Goal: Information Seeking & Learning: Learn about a topic

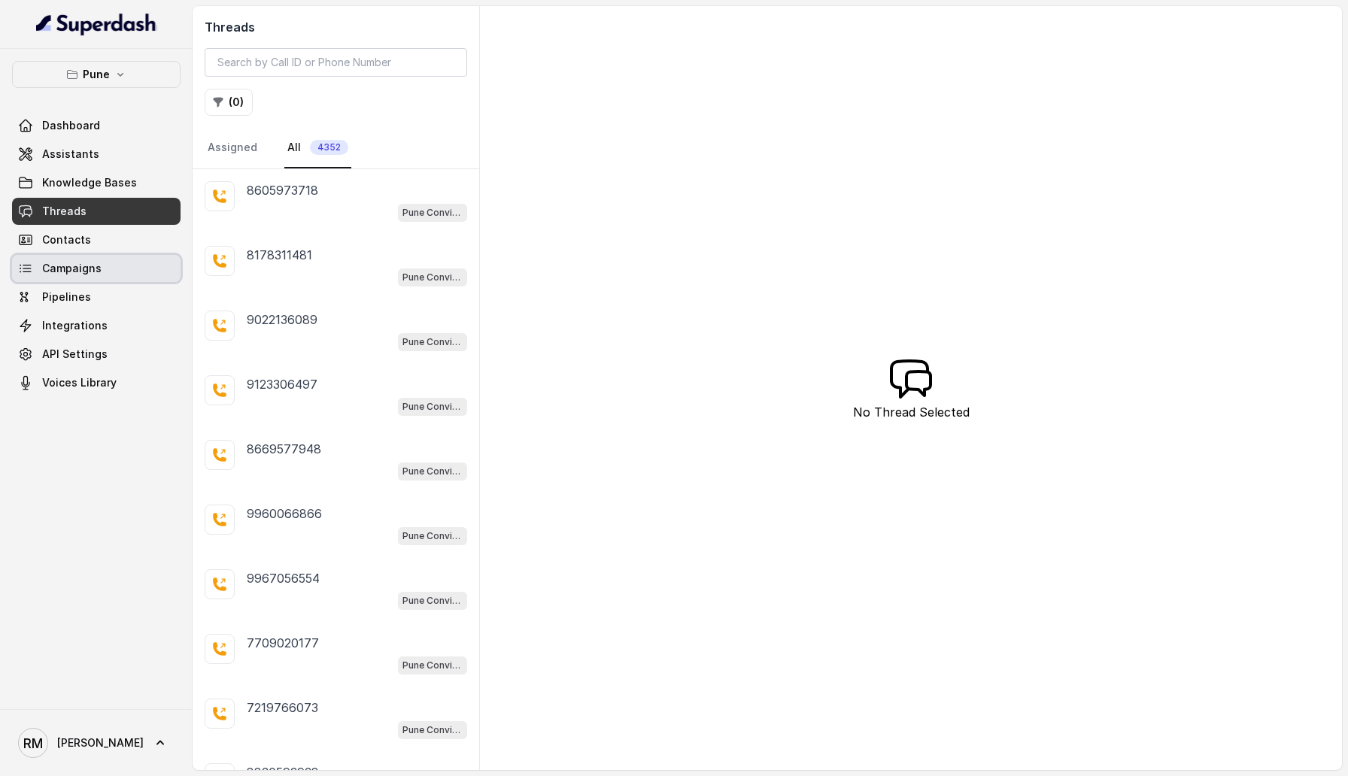
click at [95, 272] on span "Campaigns" at bounding box center [71, 268] width 59 height 15
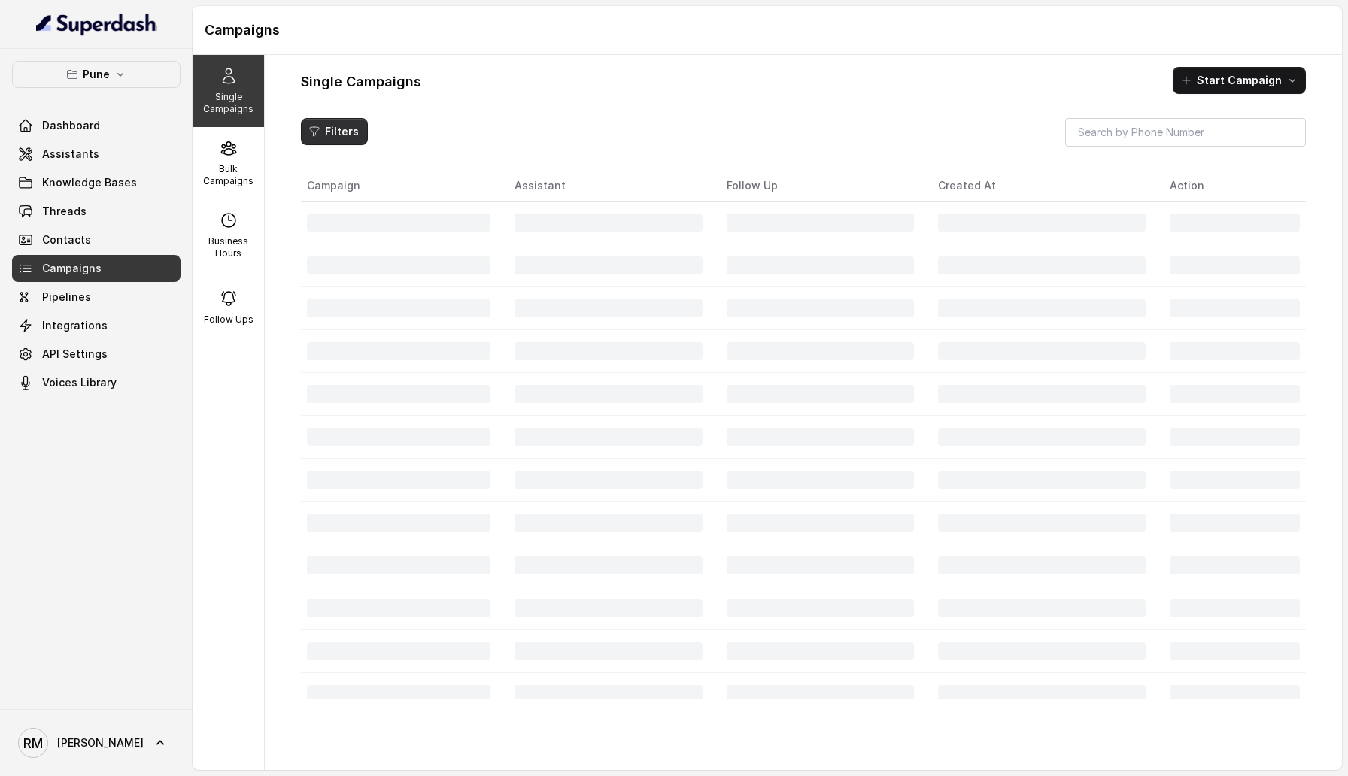
click at [341, 133] on button "Filters" at bounding box center [334, 131] width 67 height 27
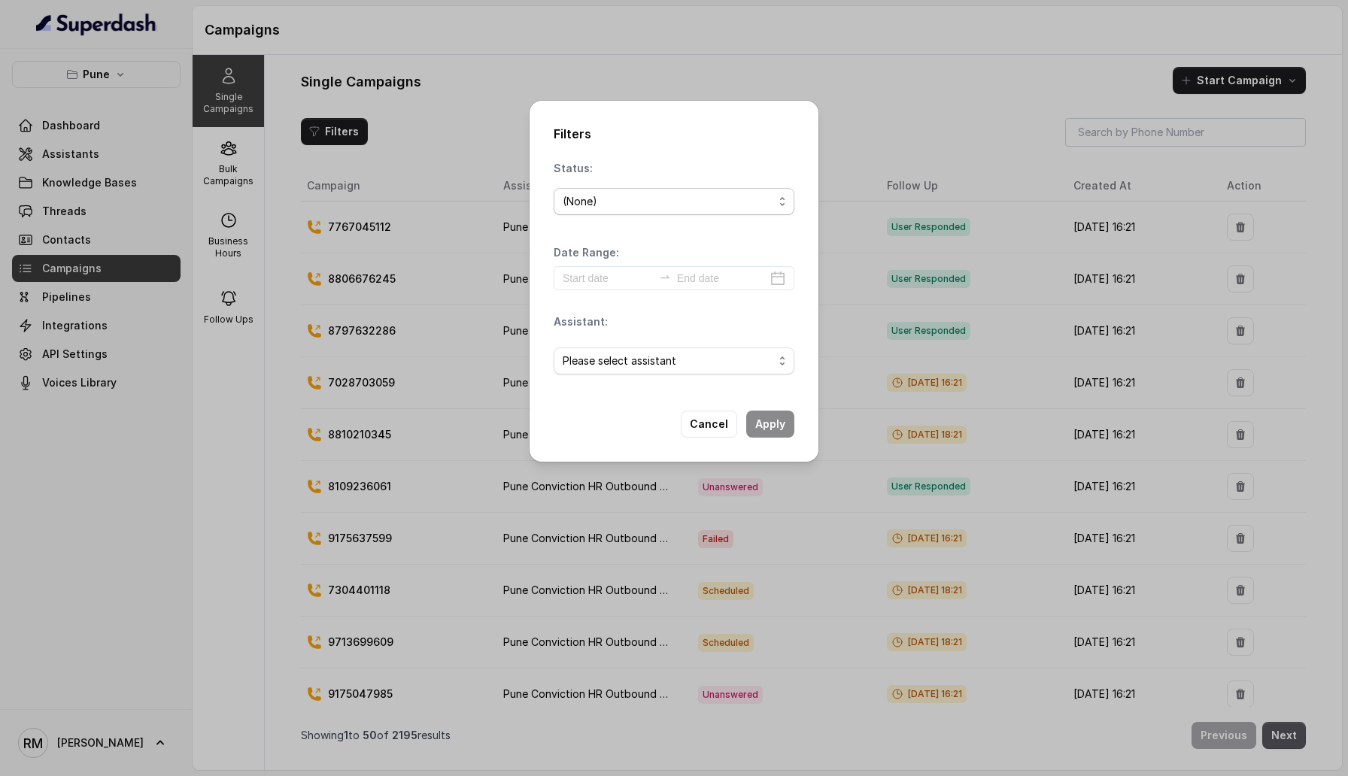
click at [592, 197] on div "(None)" at bounding box center [668, 202] width 211 height 18
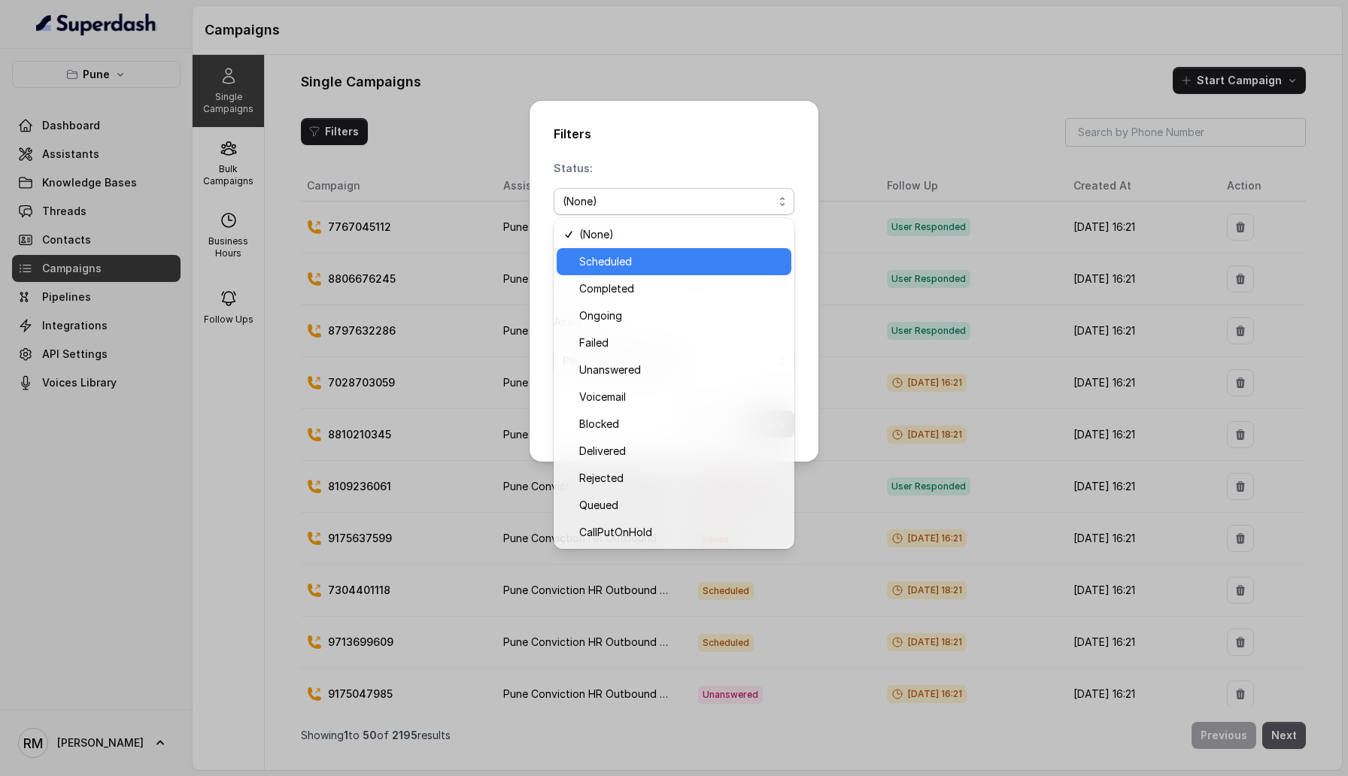
click at [599, 273] on div "Scheduled" at bounding box center [674, 261] width 235 height 27
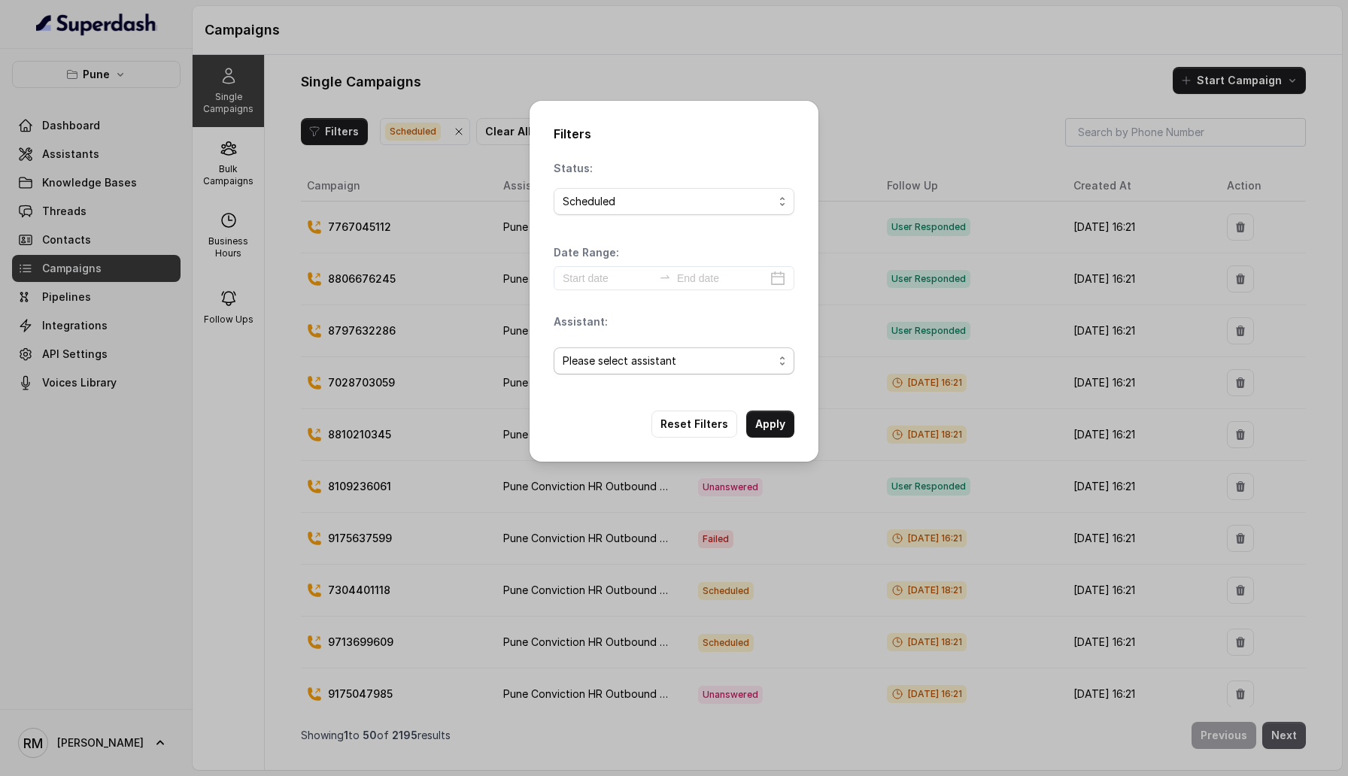
click at [717, 366] on span "Please select assistant" at bounding box center [668, 361] width 211 height 18
click at [706, 420] on span "Pune Conviction HR Outbound Assistant" at bounding box center [680, 421] width 203 height 18
click at [605, 281] on input at bounding box center [608, 278] width 90 height 17
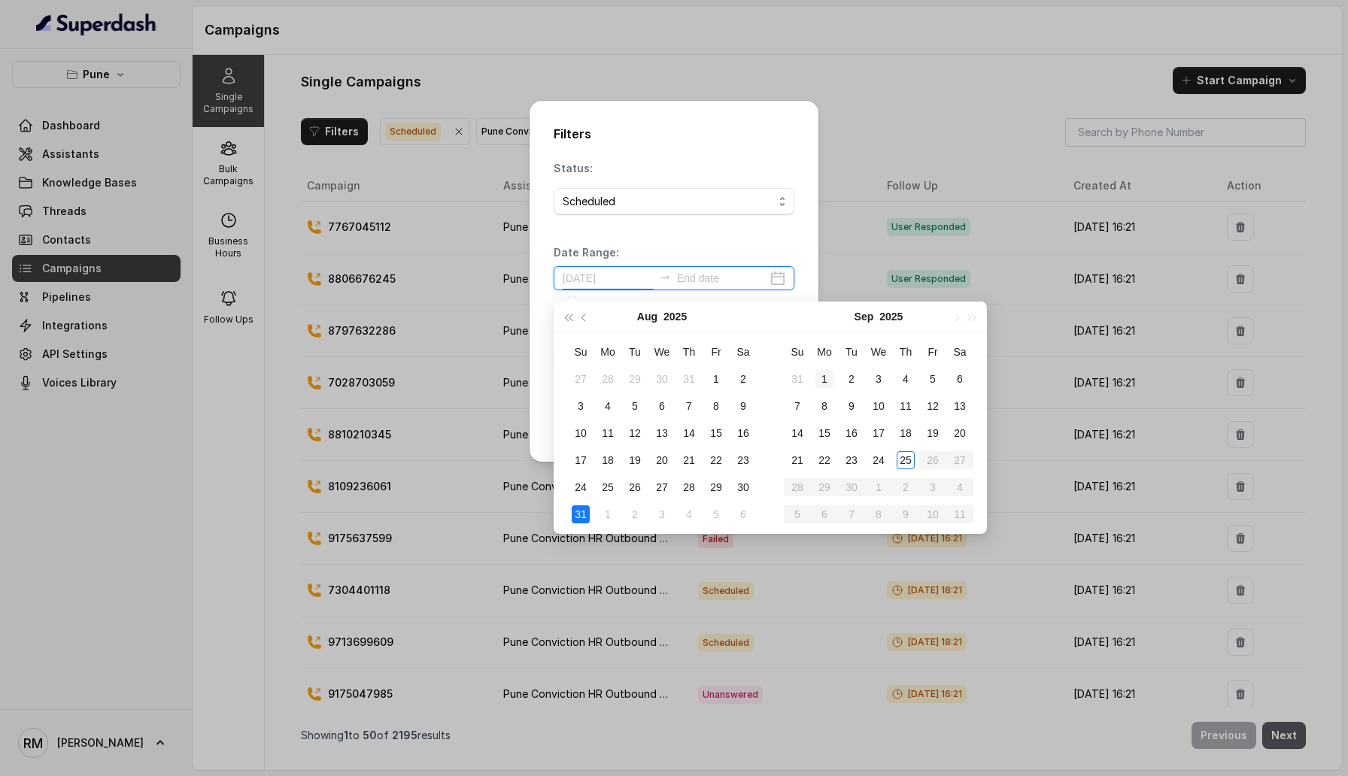
type input "[DATE]"
click at [824, 377] on div "1" at bounding box center [824, 379] width 18 height 18
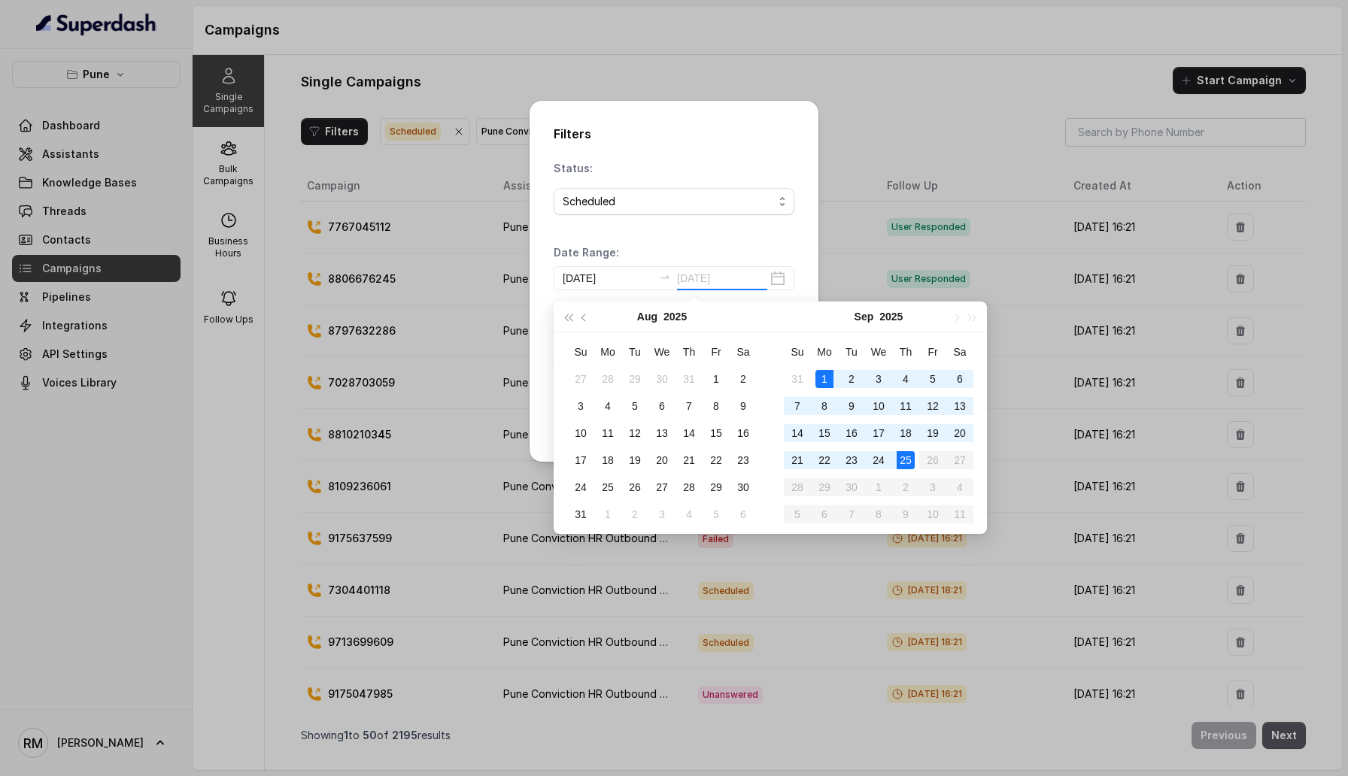
click at [902, 461] on div "25" at bounding box center [906, 460] width 18 height 18
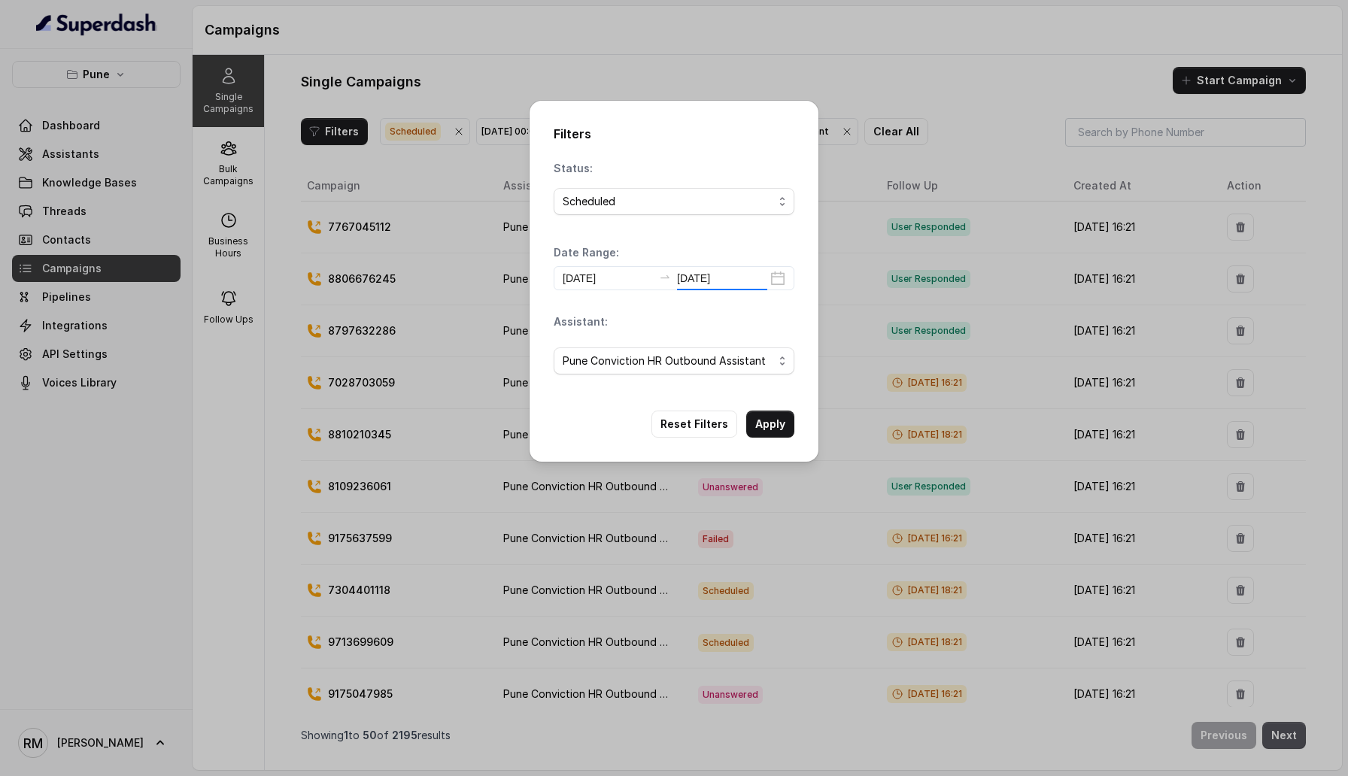
type input "[DATE]"
click at [780, 423] on button "Apply" at bounding box center [770, 424] width 48 height 27
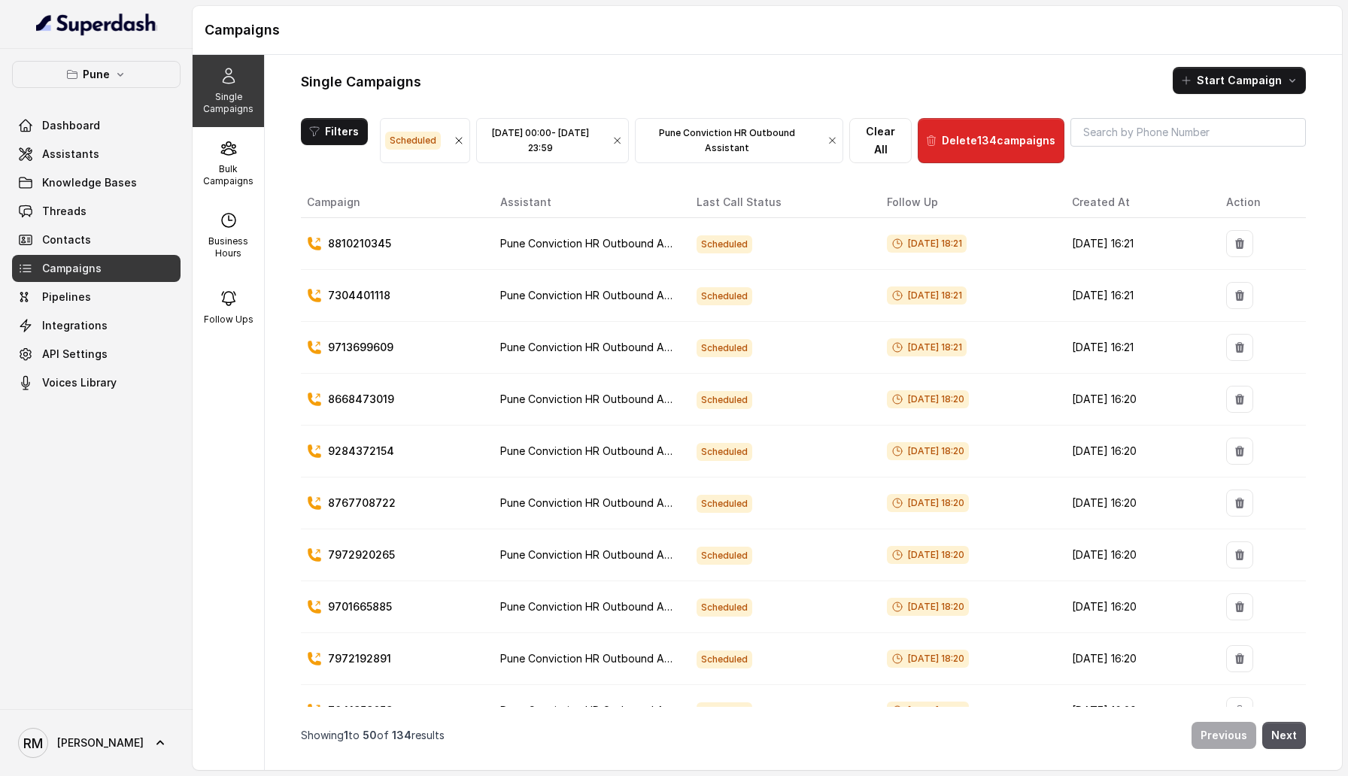
click at [74, 633] on div "Pune Dashboard Assistants Knowledge Bases Threads Contacts Campaigns Pipelines …" at bounding box center [96, 379] width 193 height 660
click at [236, 175] on p "Bulk Campaigns" at bounding box center [228, 175] width 59 height 24
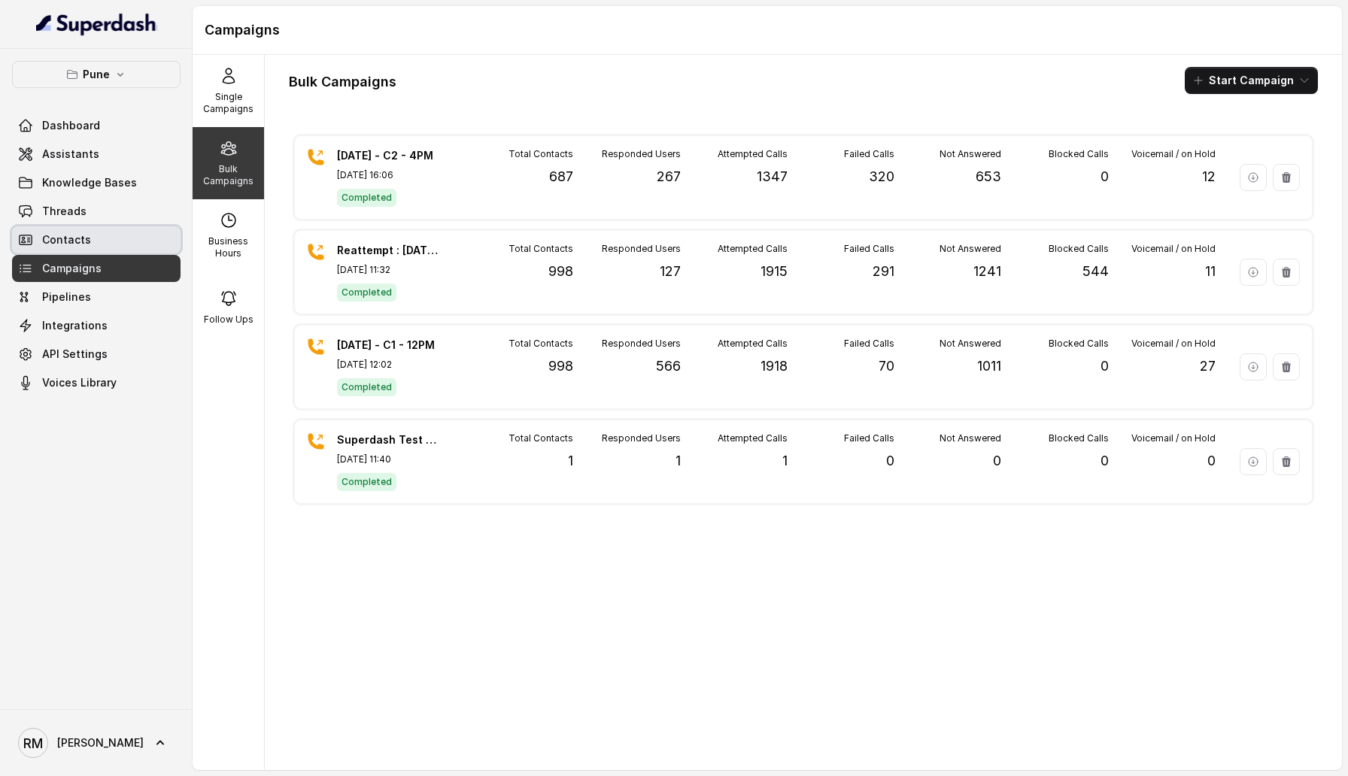
click at [102, 229] on link "Contacts" at bounding box center [96, 239] width 168 height 27
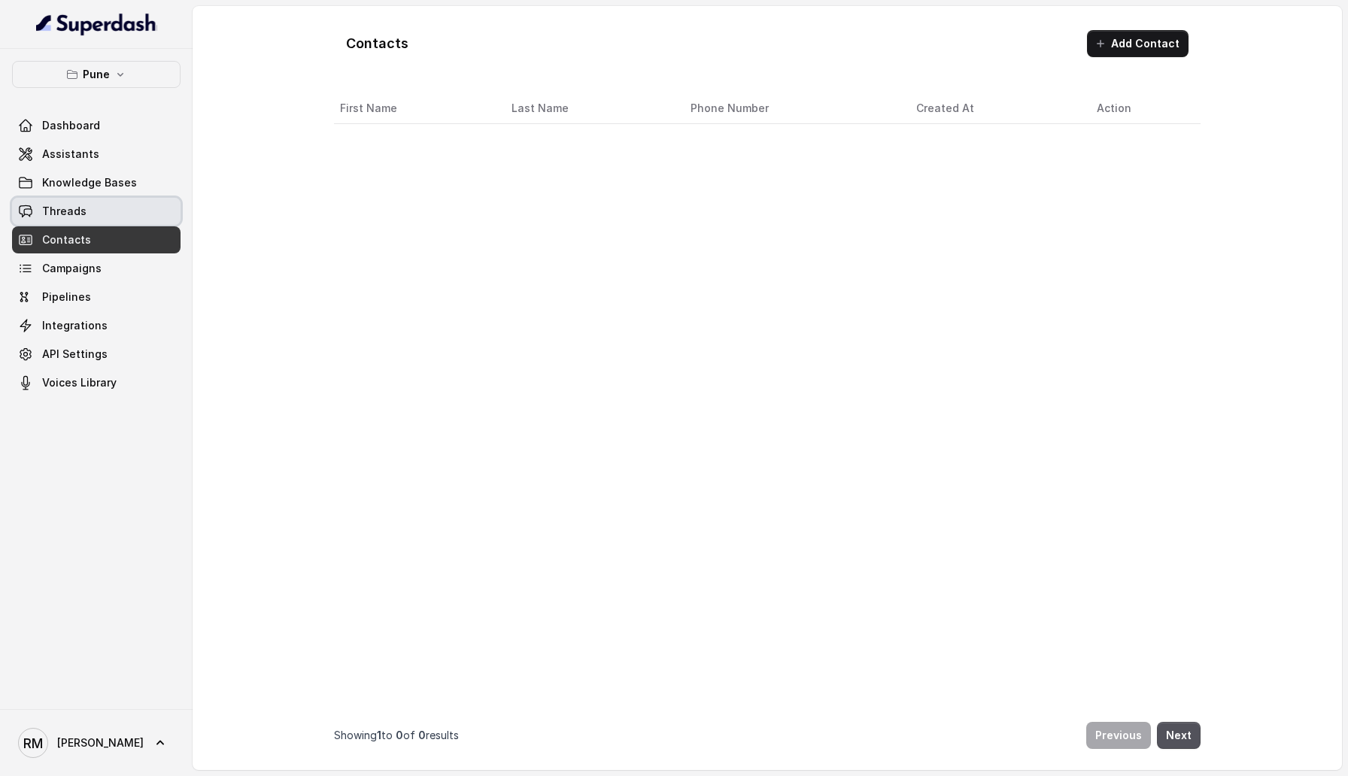
click at [102, 214] on link "Threads" at bounding box center [96, 211] width 168 height 27
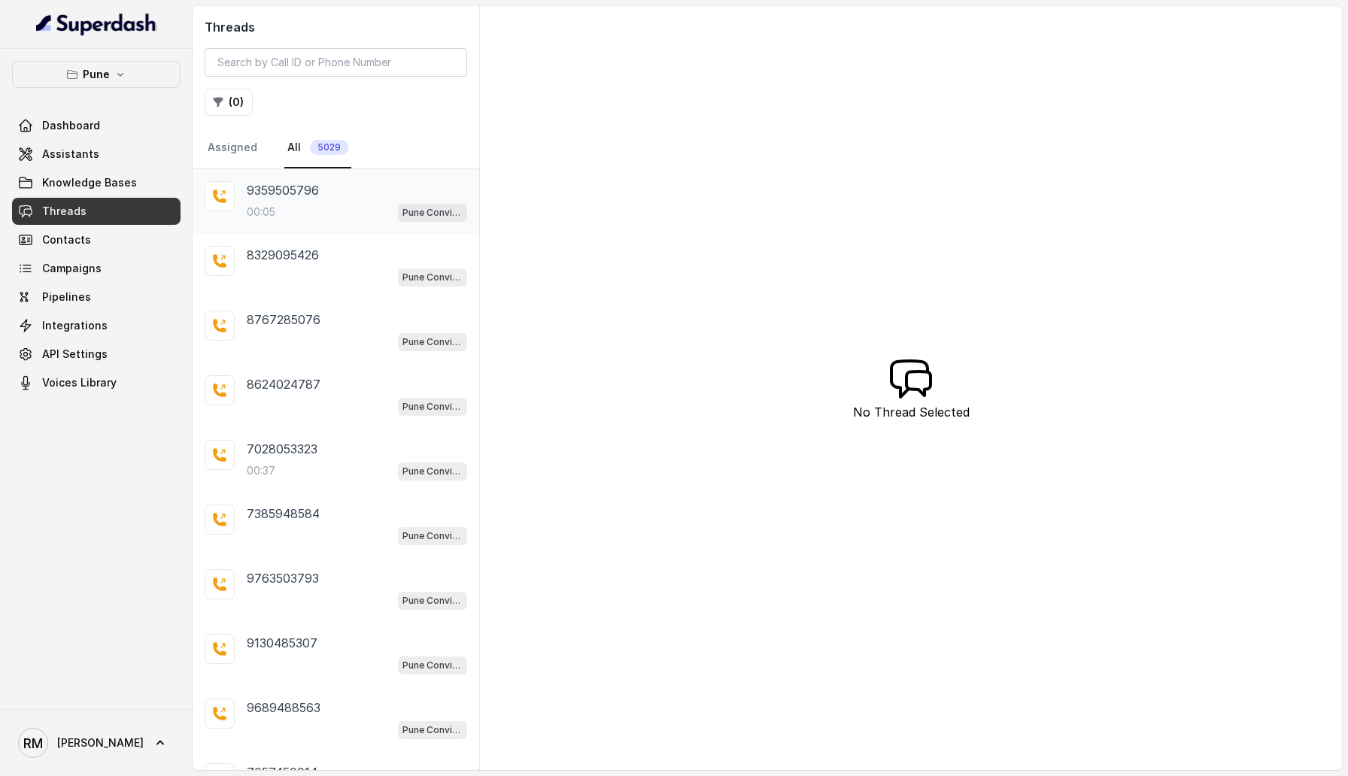
click at [355, 191] on div "9359505796" at bounding box center [357, 190] width 220 height 18
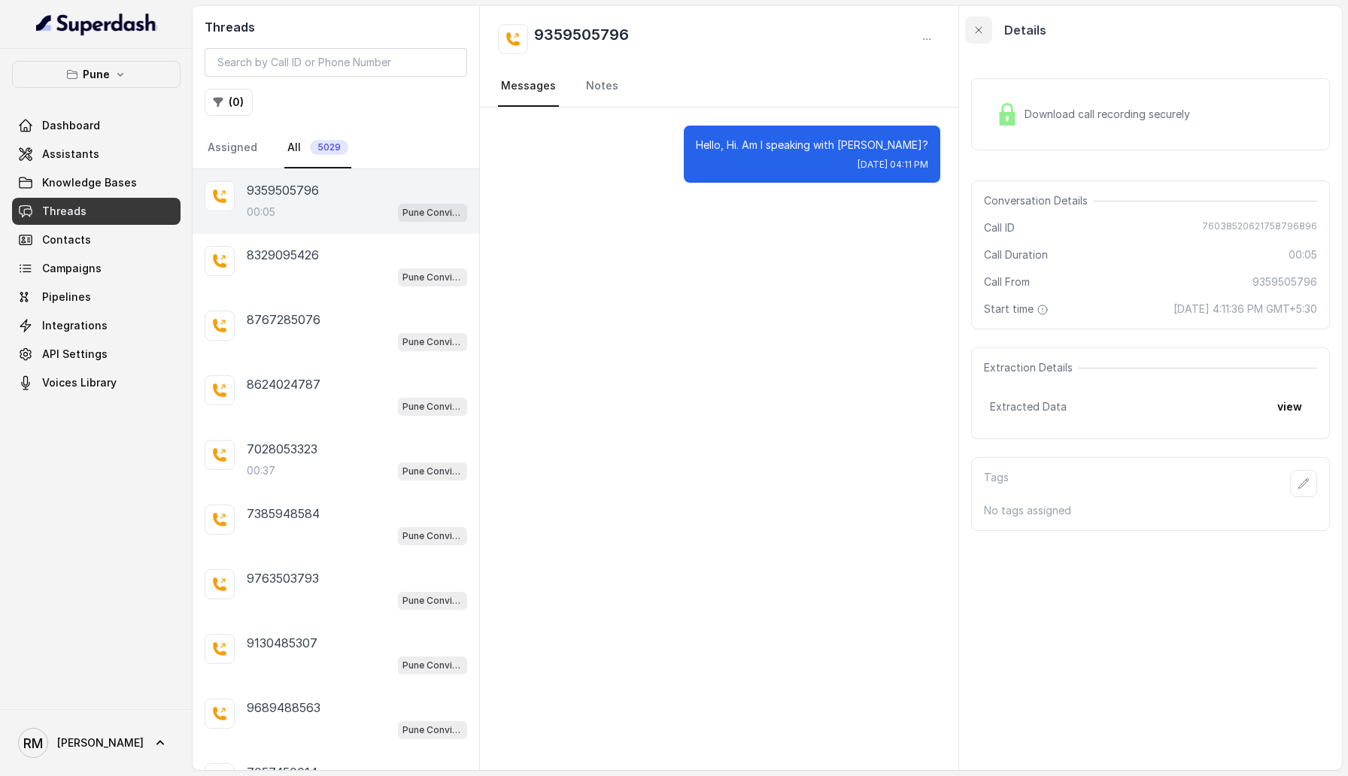
click at [980, 32] on icon "button" at bounding box center [979, 30] width 12 height 12
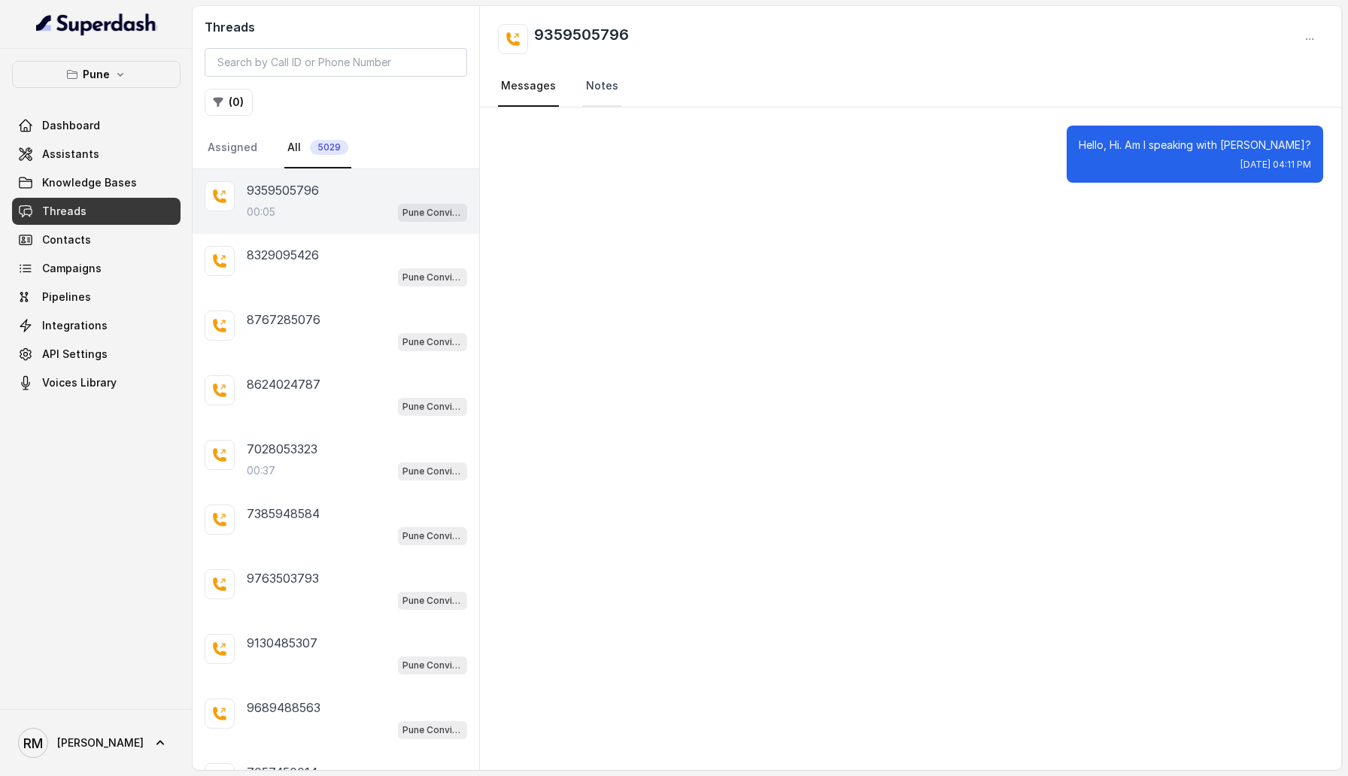
click at [593, 90] on link "Notes" at bounding box center [602, 86] width 38 height 41
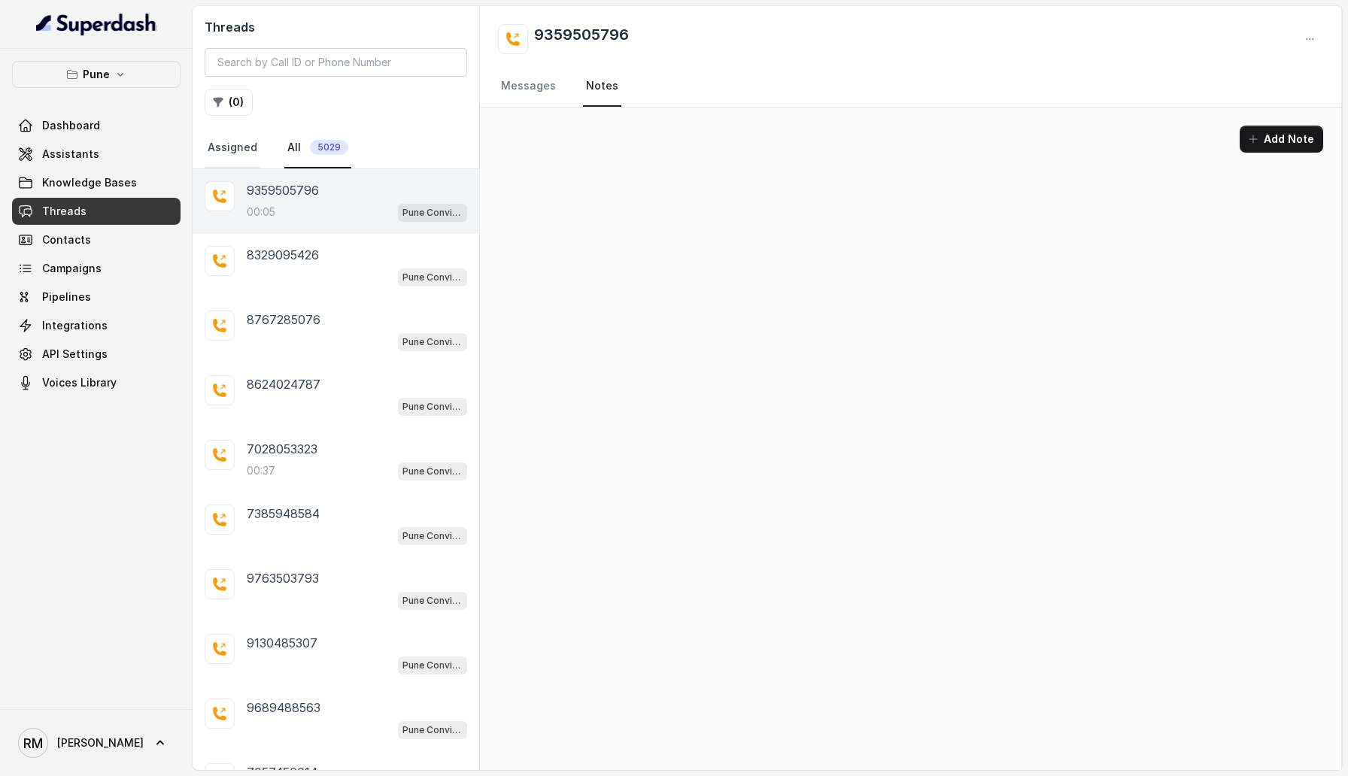
click at [238, 144] on link "Assigned" at bounding box center [233, 148] width 56 height 41
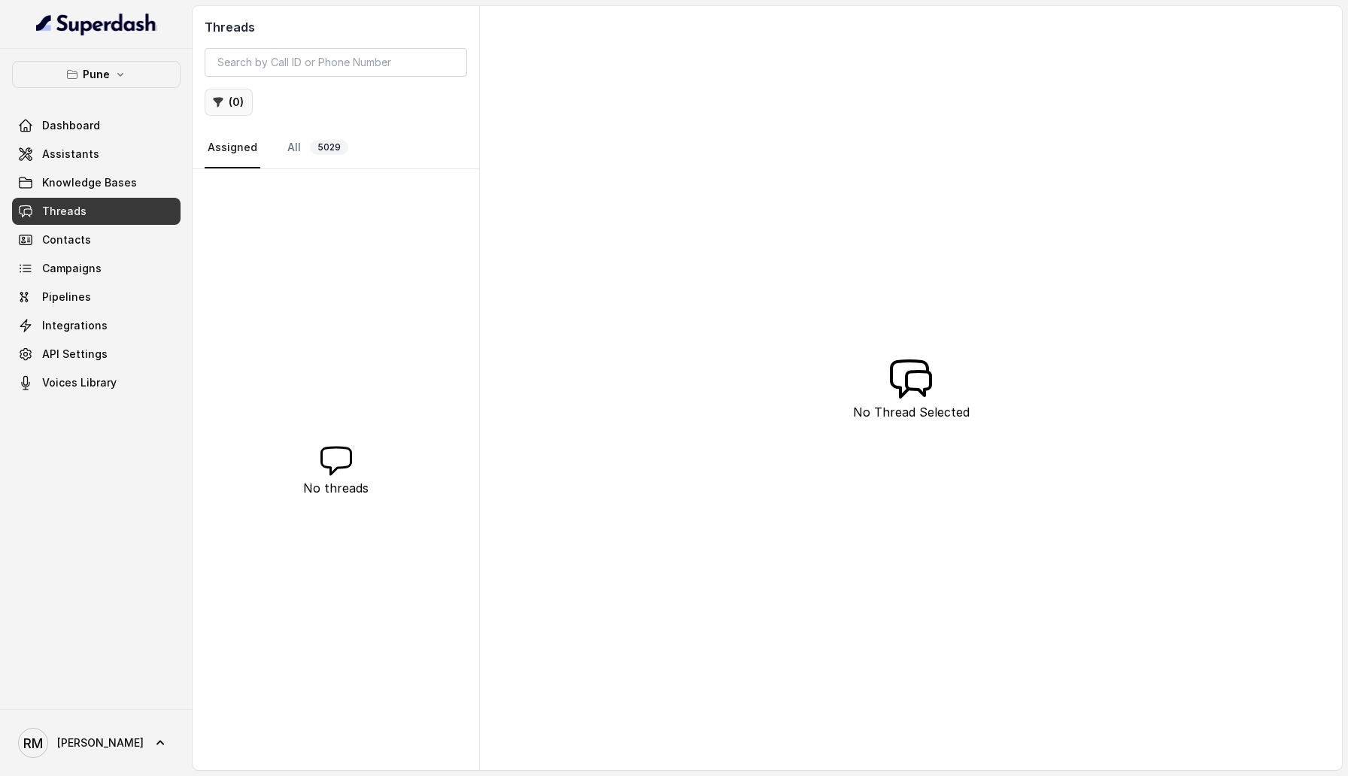
click at [238, 111] on button "( 0 )" at bounding box center [229, 102] width 48 height 27
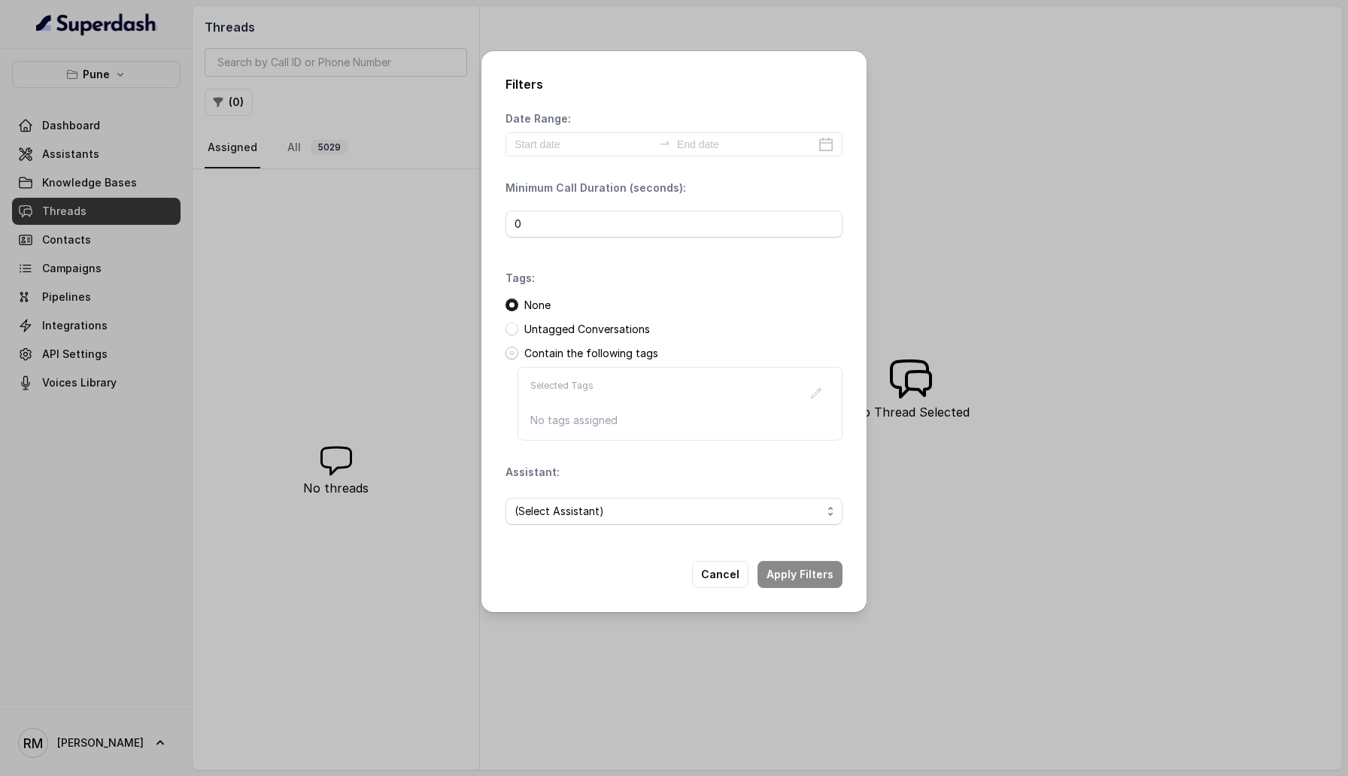
click at [507, 353] on span at bounding box center [511, 353] width 13 height 13
click at [599, 515] on span "(Select Assistant)" at bounding box center [667, 511] width 307 height 18
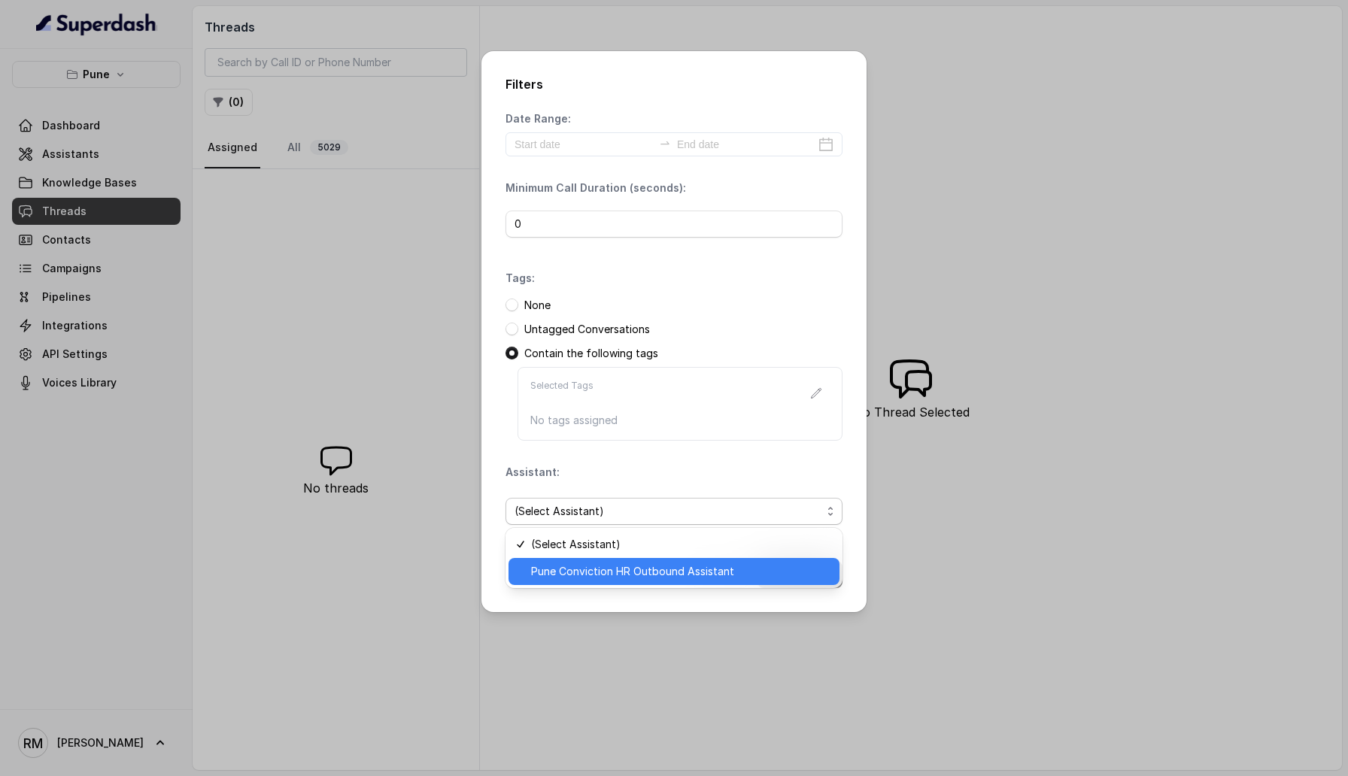
click at [606, 576] on span "Pune Conviction HR Outbound Assistant" at bounding box center [680, 572] width 299 height 18
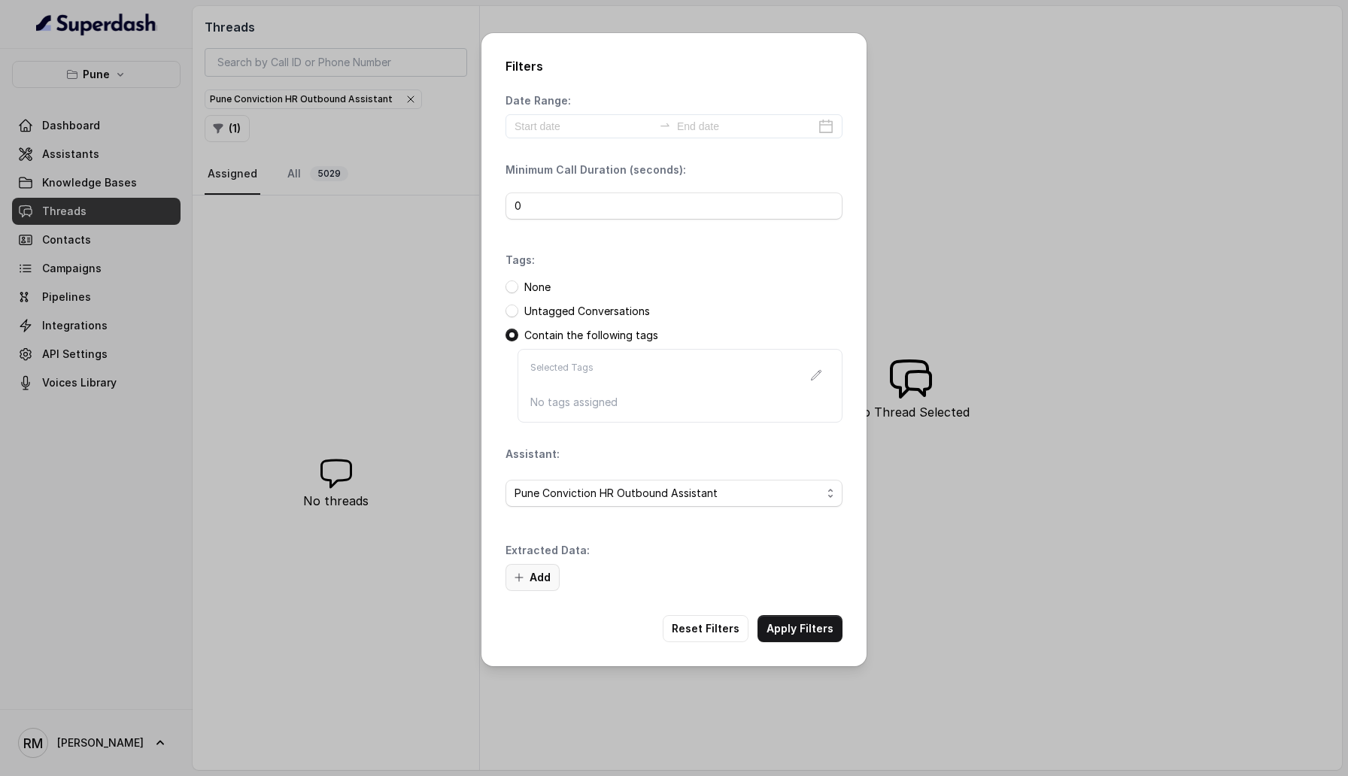
click at [546, 575] on button "Add" at bounding box center [532, 577] width 54 height 27
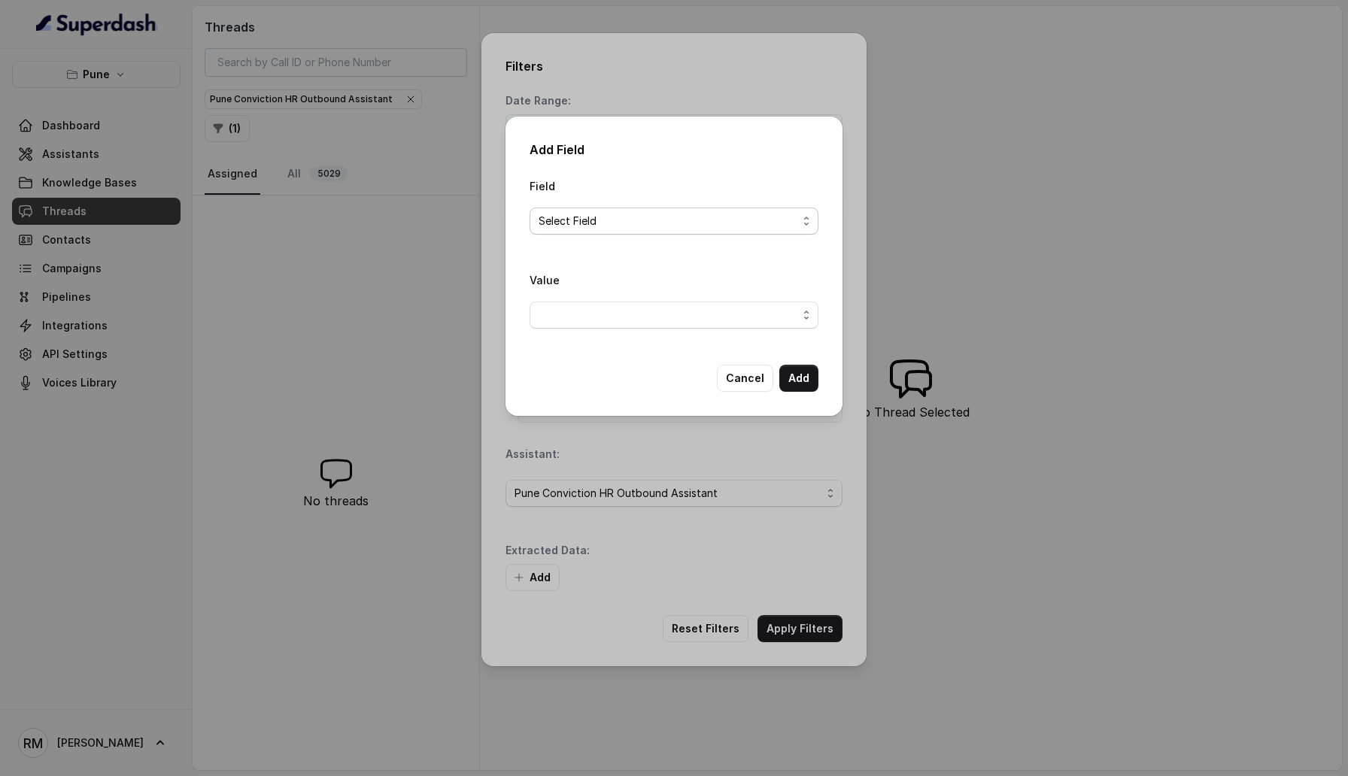
click at [603, 225] on span "Select Field" at bounding box center [668, 221] width 259 height 18
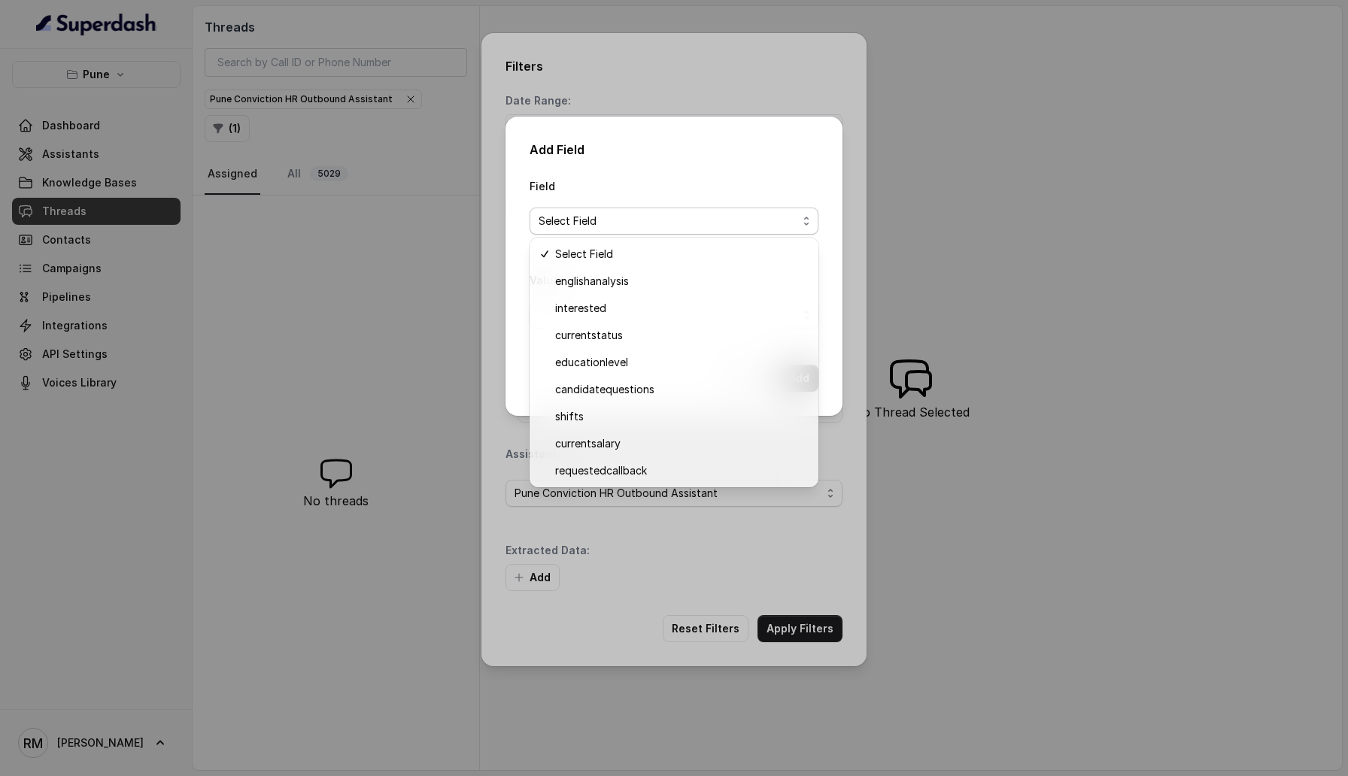
click at [537, 554] on div "Add Field Field Select Field Value Cancel Add" at bounding box center [674, 388] width 1348 height 776
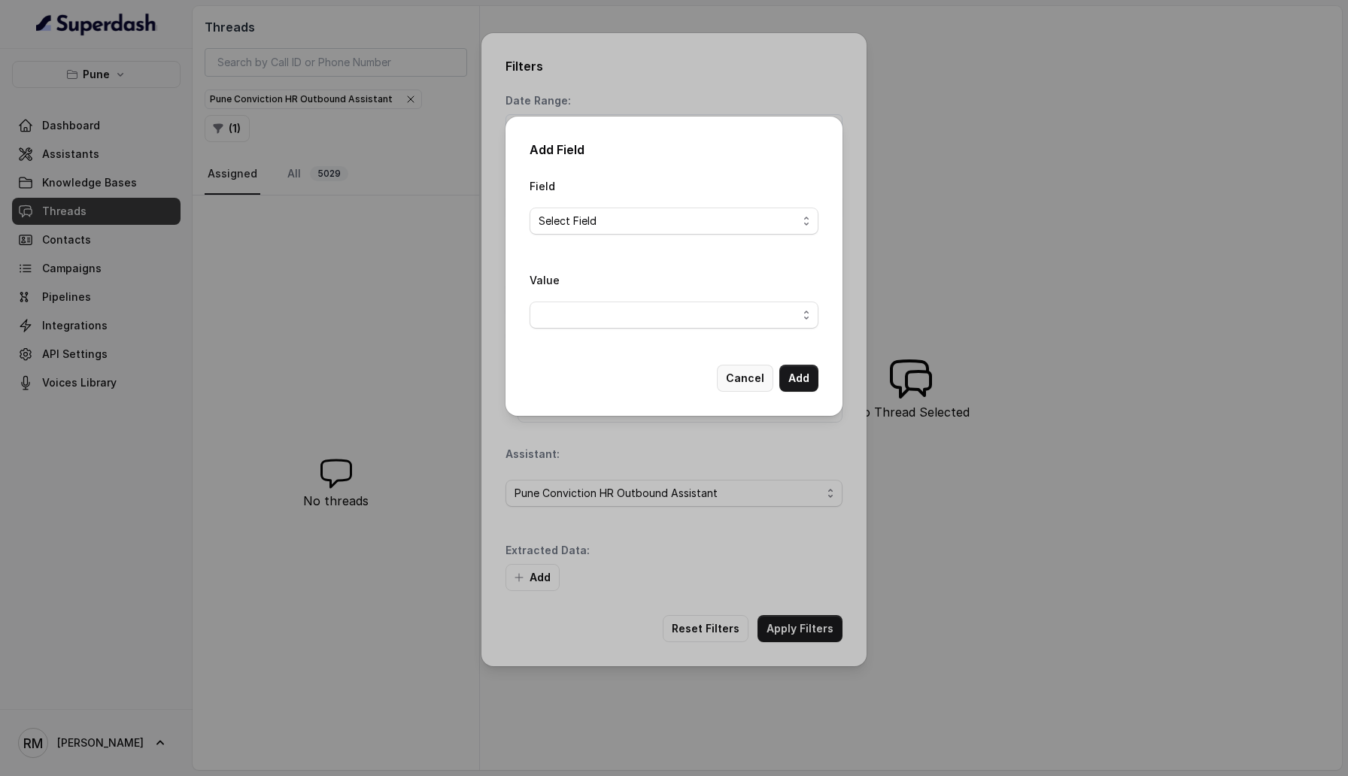
click at [745, 375] on button "Cancel" at bounding box center [745, 378] width 56 height 27
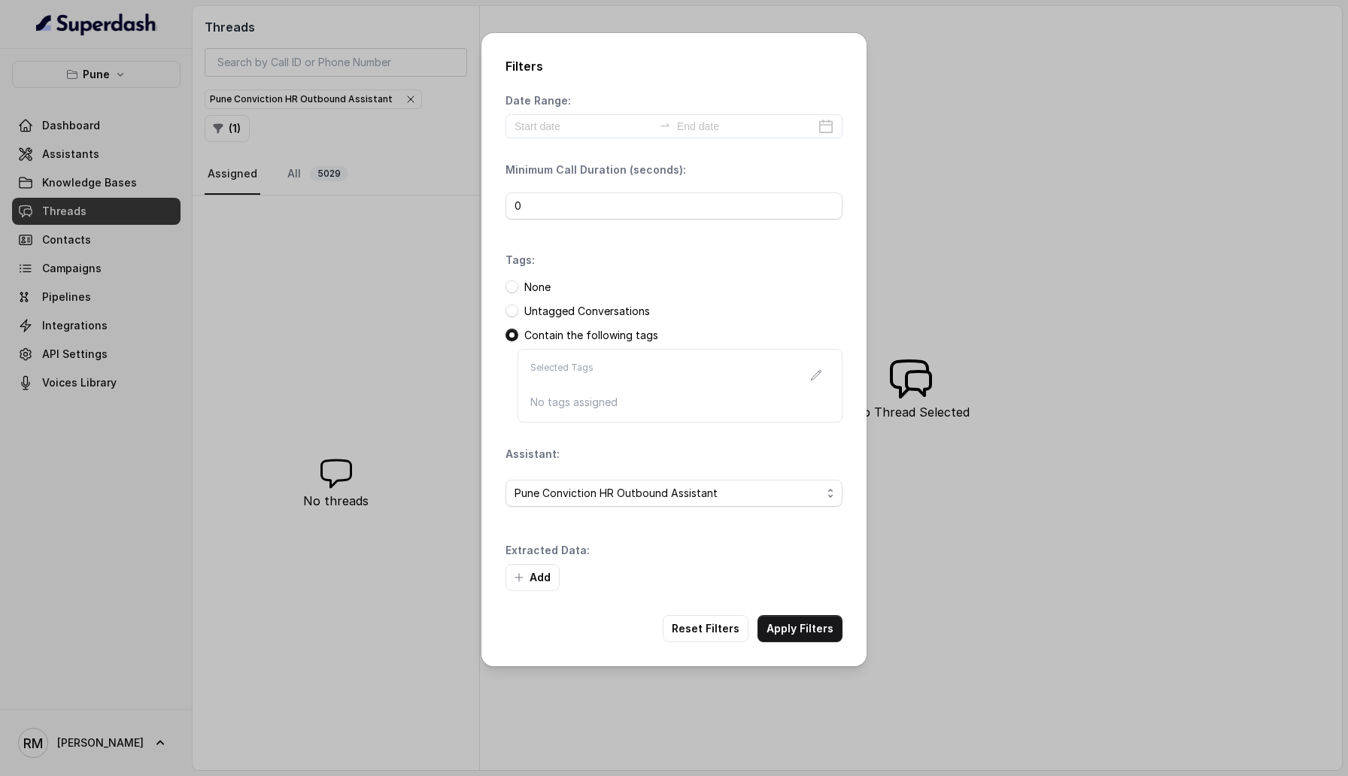
click at [924, 86] on div "Filters Date Range: Minimum Call Duration (seconds): 0 Tags: None Untagged Conv…" at bounding box center [674, 388] width 1348 height 776
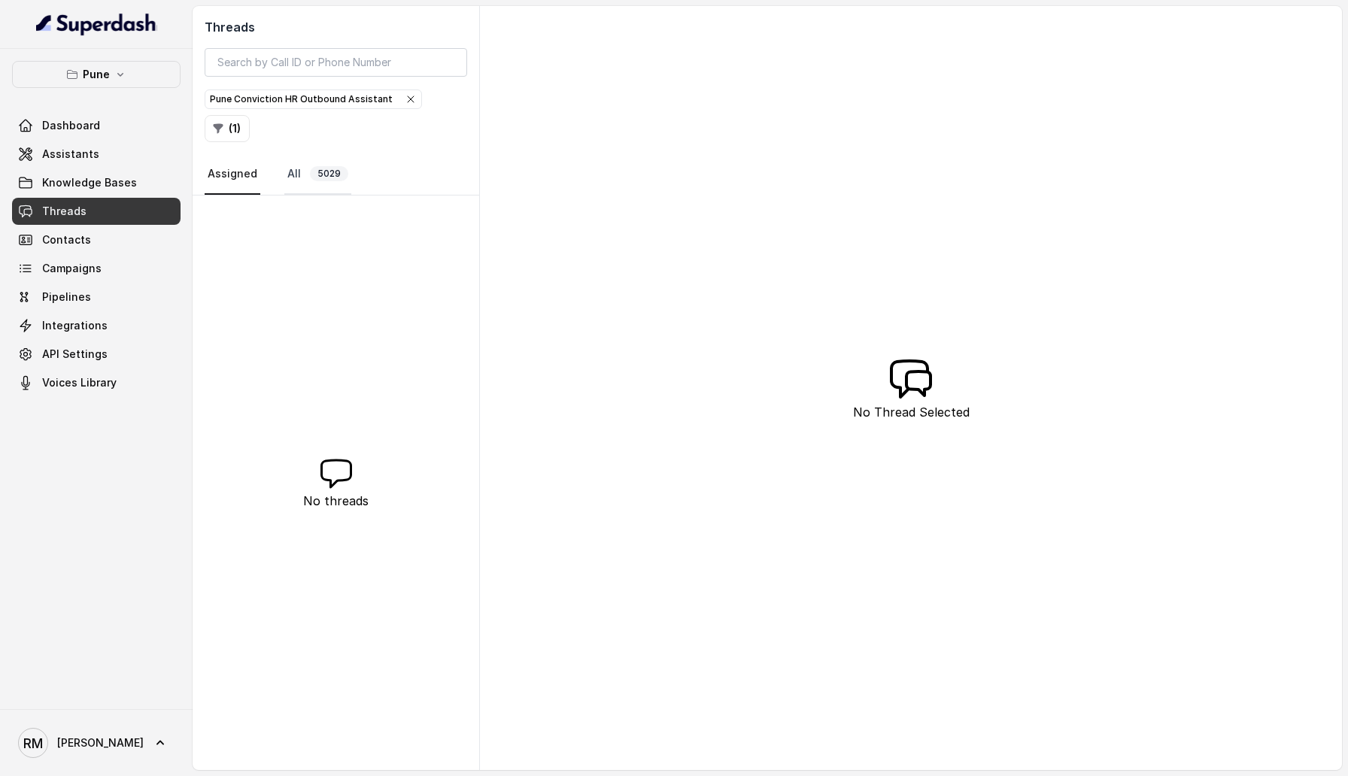
click at [330, 154] on link "All 5029" at bounding box center [317, 174] width 67 height 41
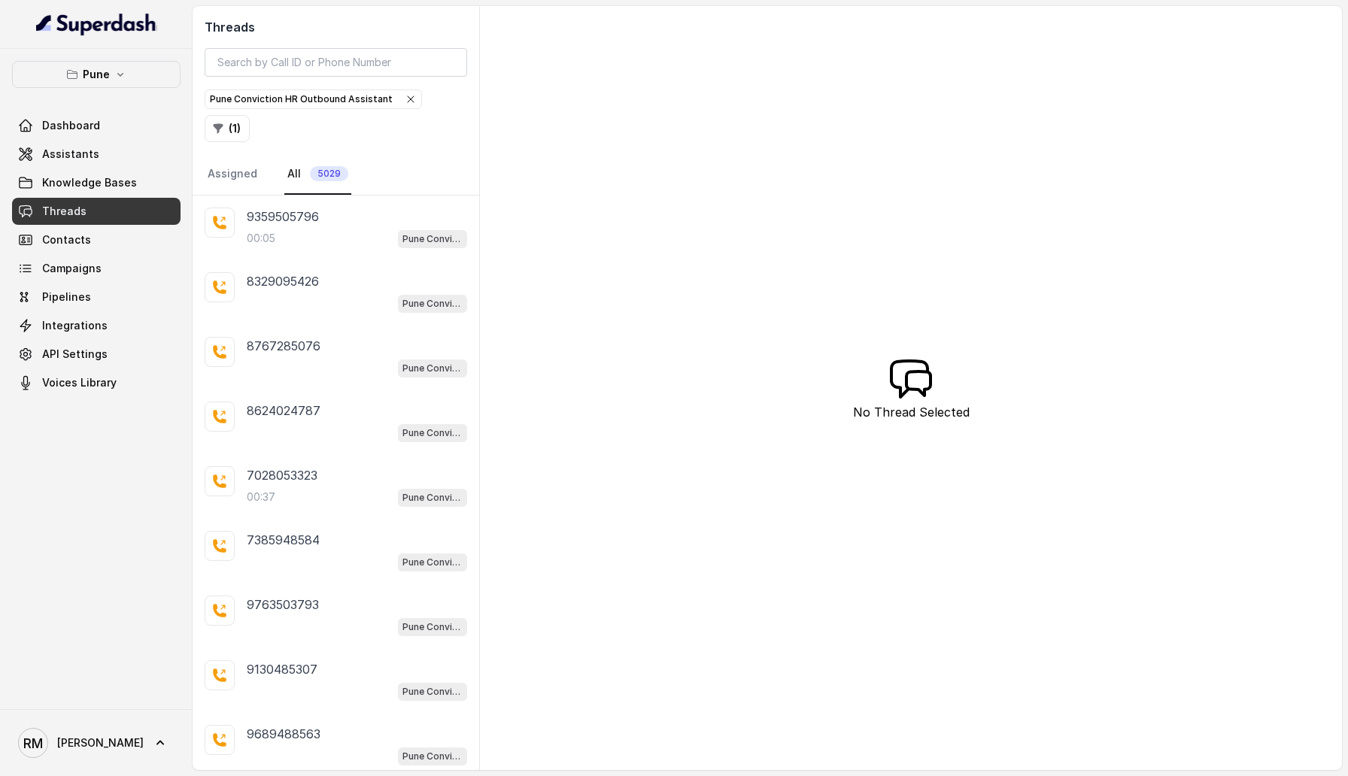
click at [405, 105] on icon "button" at bounding box center [411, 99] width 12 height 12
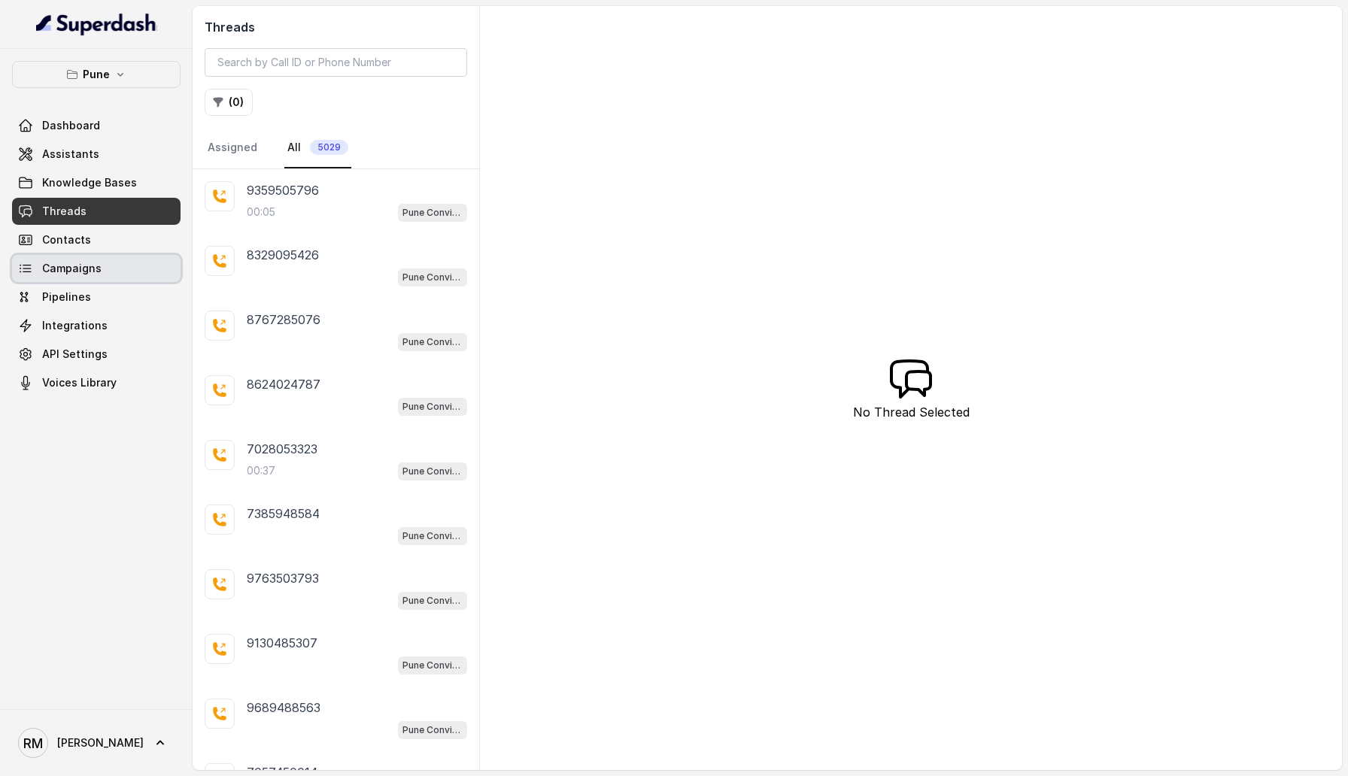
click at [72, 278] on link "Campaigns" at bounding box center [96, 268] width 168 height 27
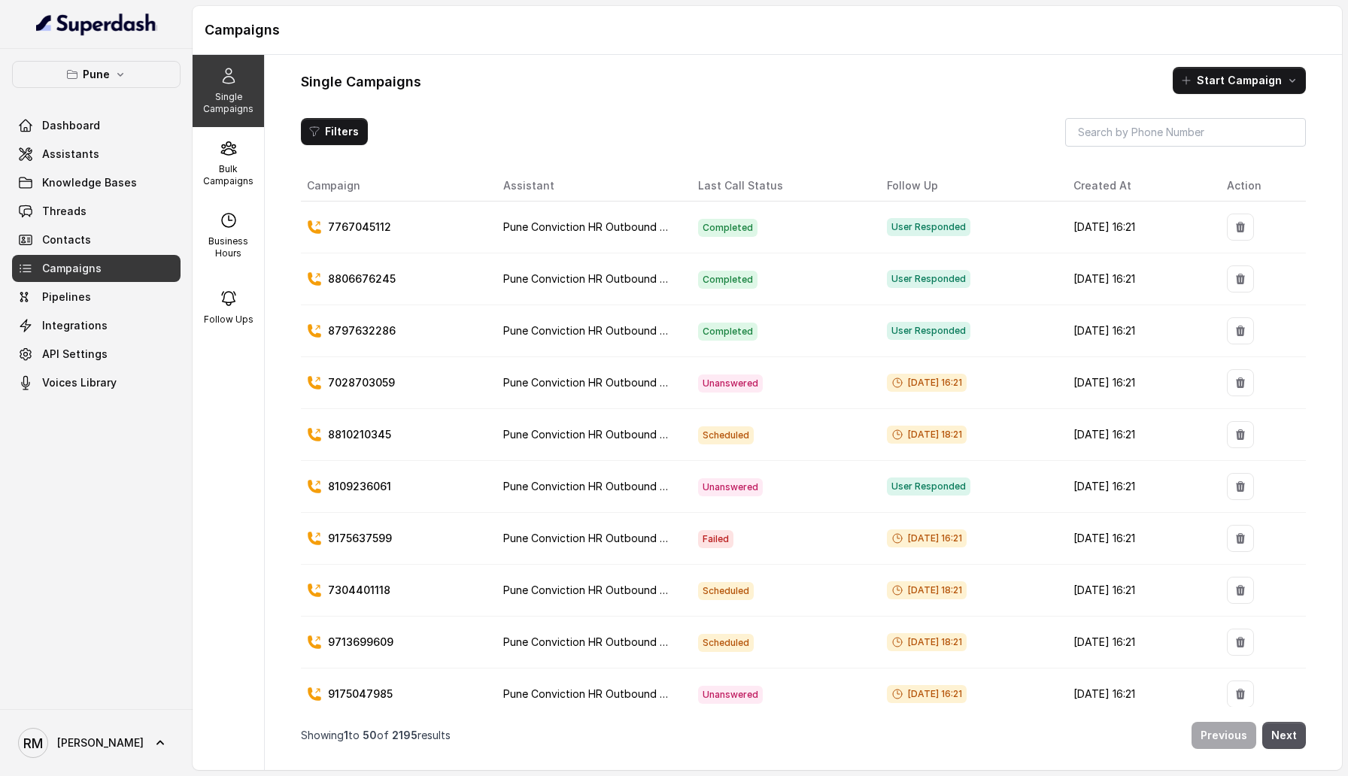
click at [365, 226] on p "7767045112" at bounding box center [359, 227] width 63 height 15
click at [542, 127] on div "Filters" at bounding box center [803, 132] width 1005 height 29
click at [226, 178] on p "Bulk Campaigns" at bounding box center [228, 175] width 59 height 24
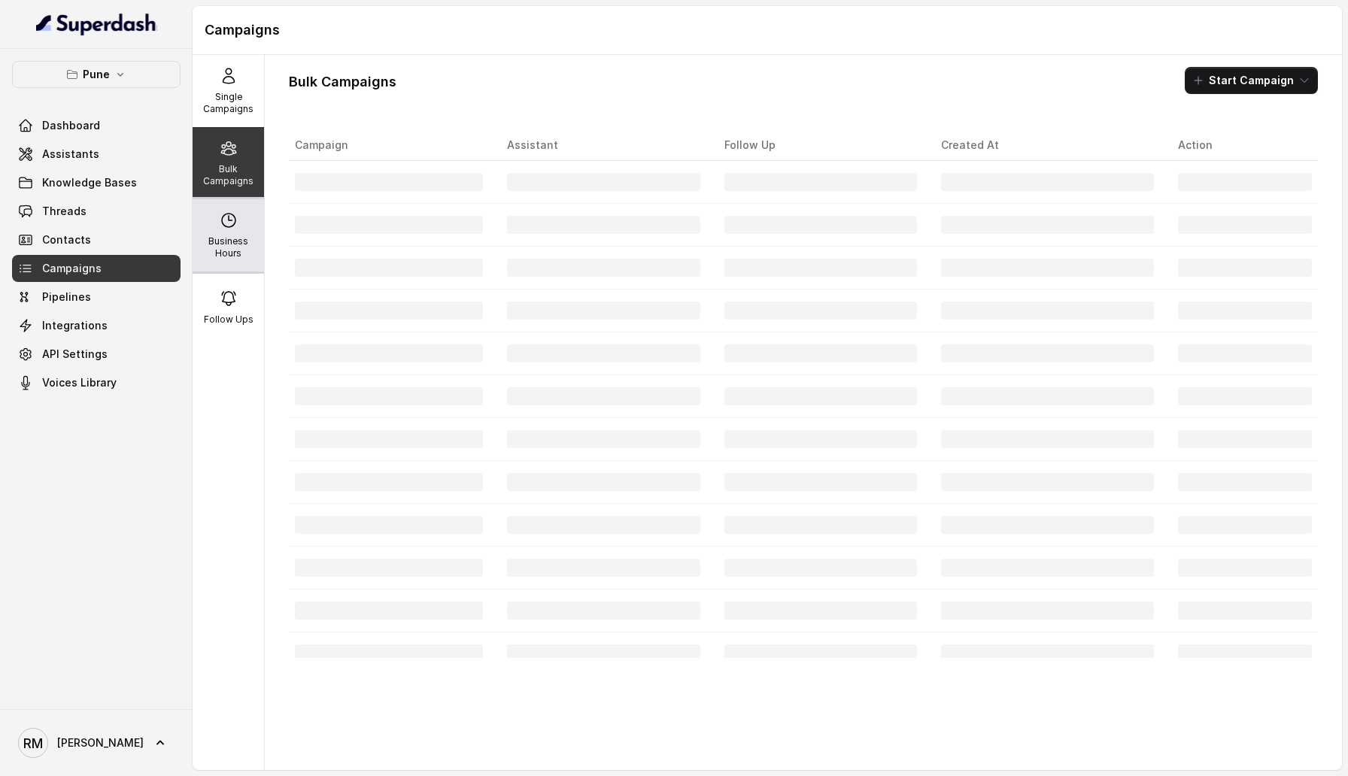
click at [227, 231] on div "Business Hours" at bounding box center [228, 235] width 71 height 72
select select "[GEOGRAPHIC_DATA]/[GEOGRAPHIC_DATA]"
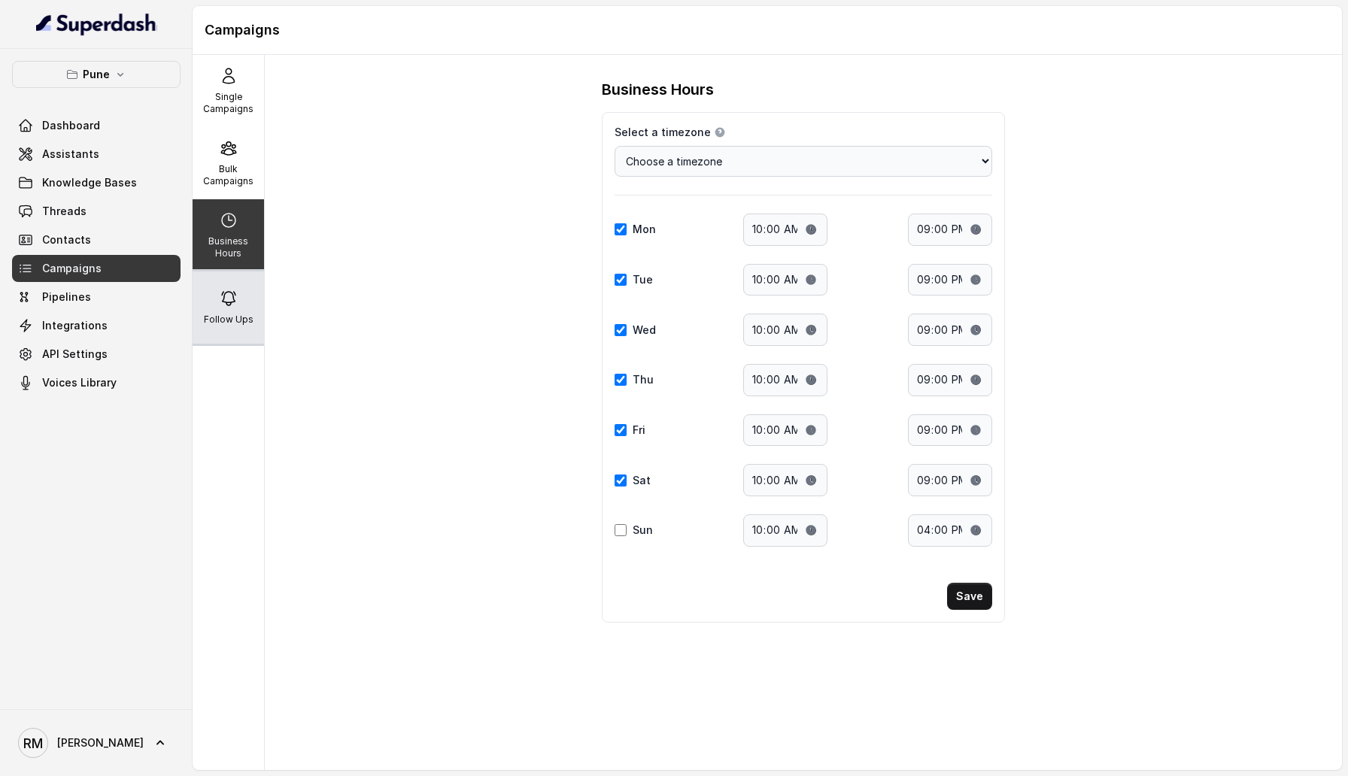
click at [226, 301] on icon at bounding box center [229, 299] width 18 height 18
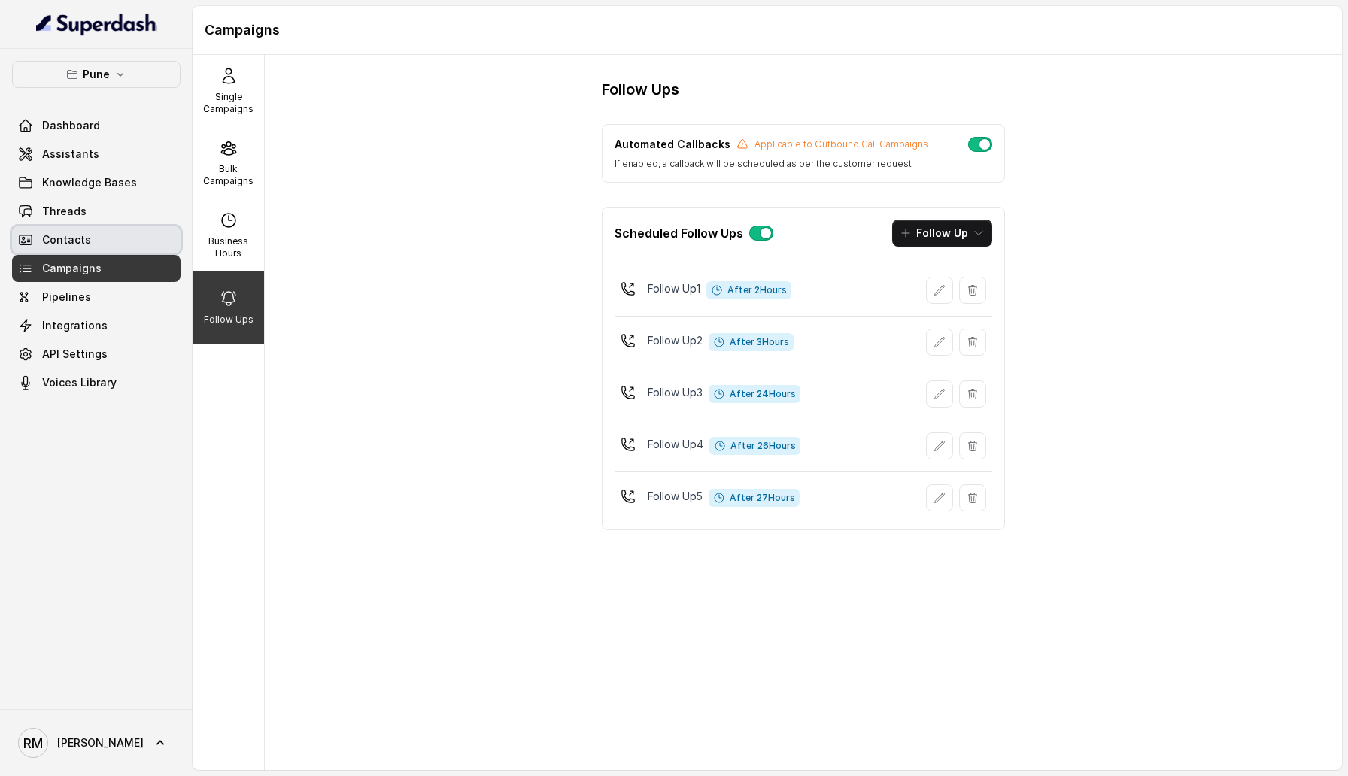
click at [123, 235] on link "Contacts" at bounding box center [96, 239] width 168 height 27
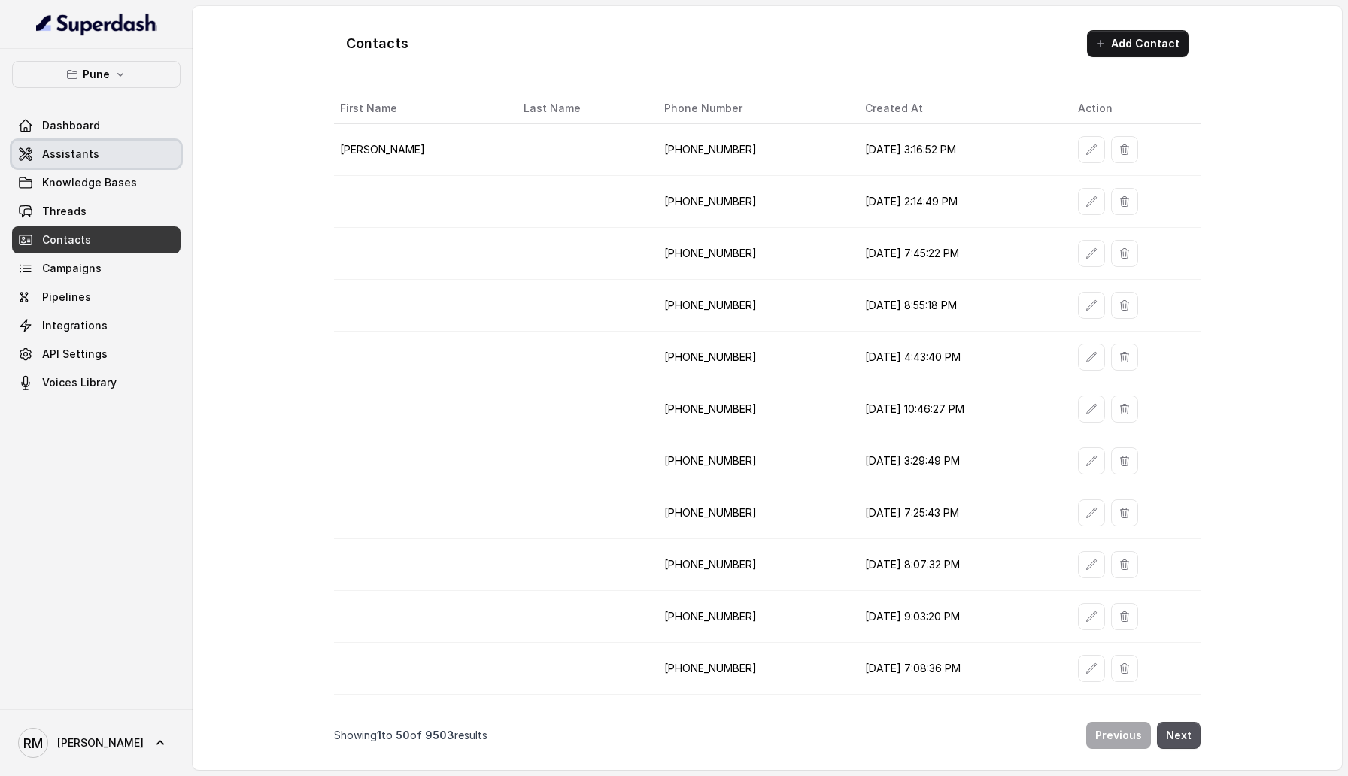
click at [117, 150] on link "Assistants" at bounding box center [96, 154] width 168 height 27
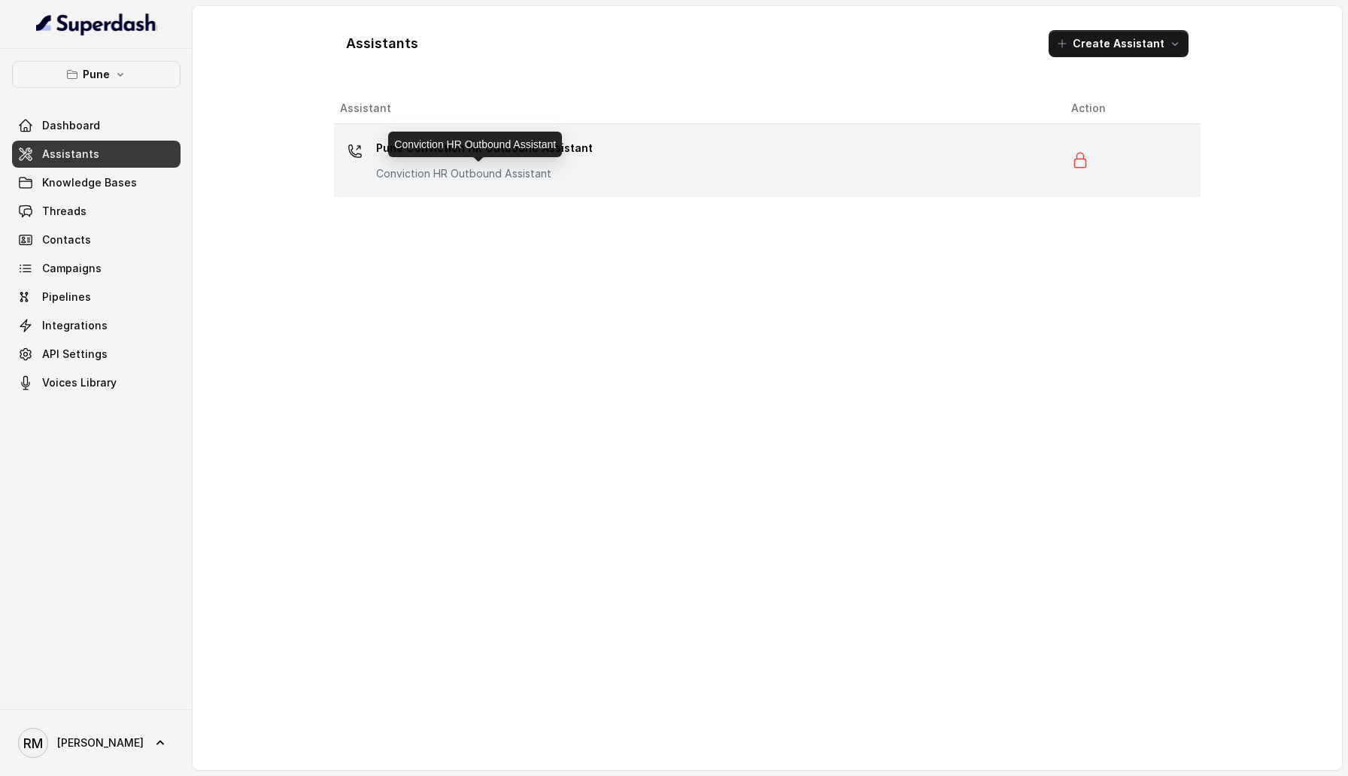
click at [386, 180] on p "Conviction HR Outbound Assistant" at bounding box center [484, 173] width 217 height 15
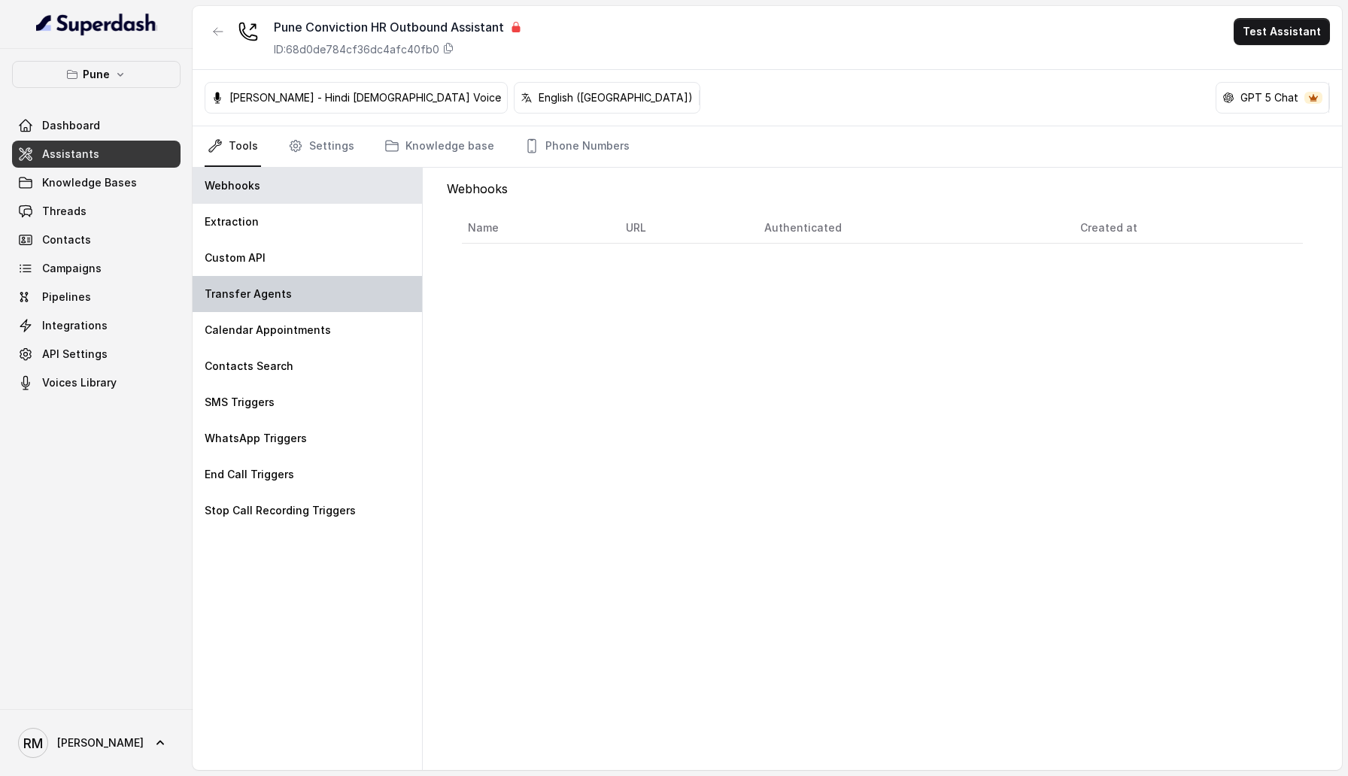
click at [276, 302] on div "Transfer Agents" at bounding box center [307, 294] width 229 height 36
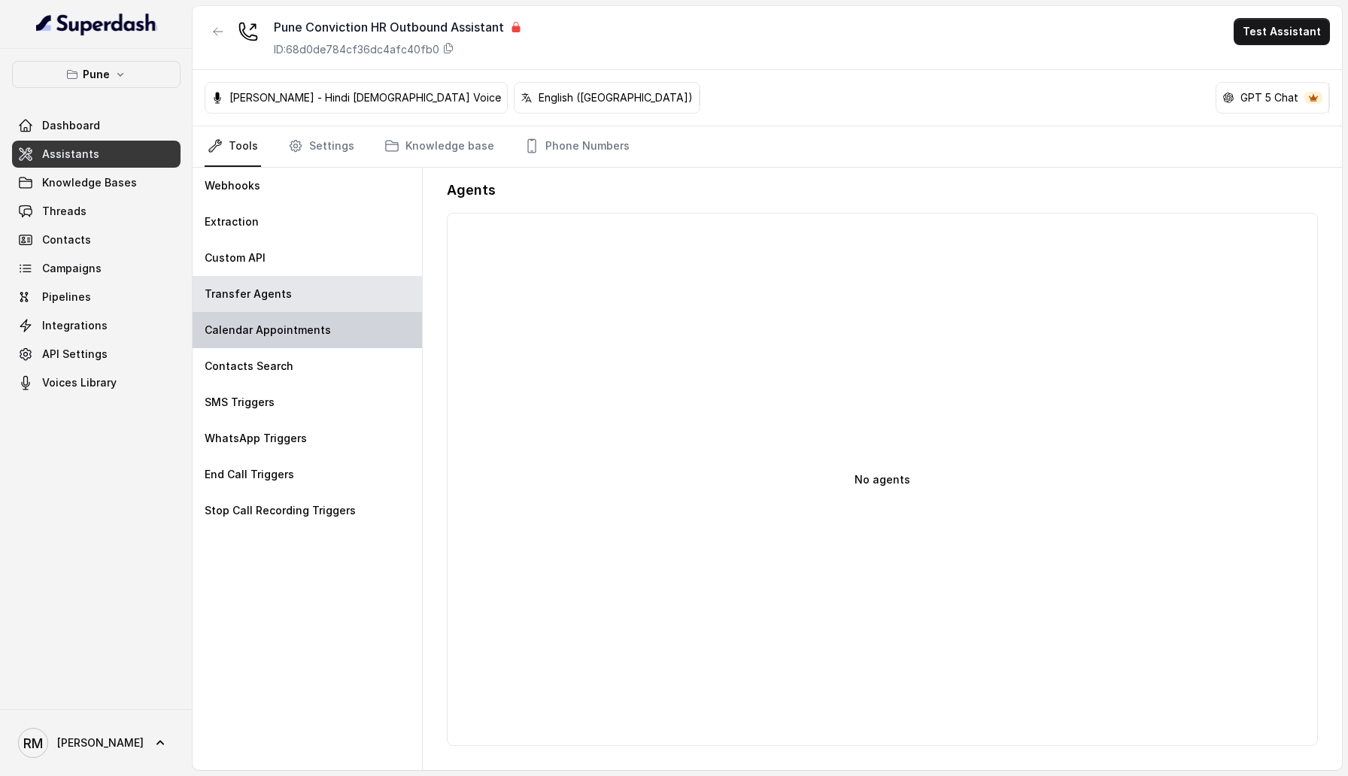
click at [326, 321] on div "Calendar Appointments" at bounding box center [307, 330] width 229 height 36
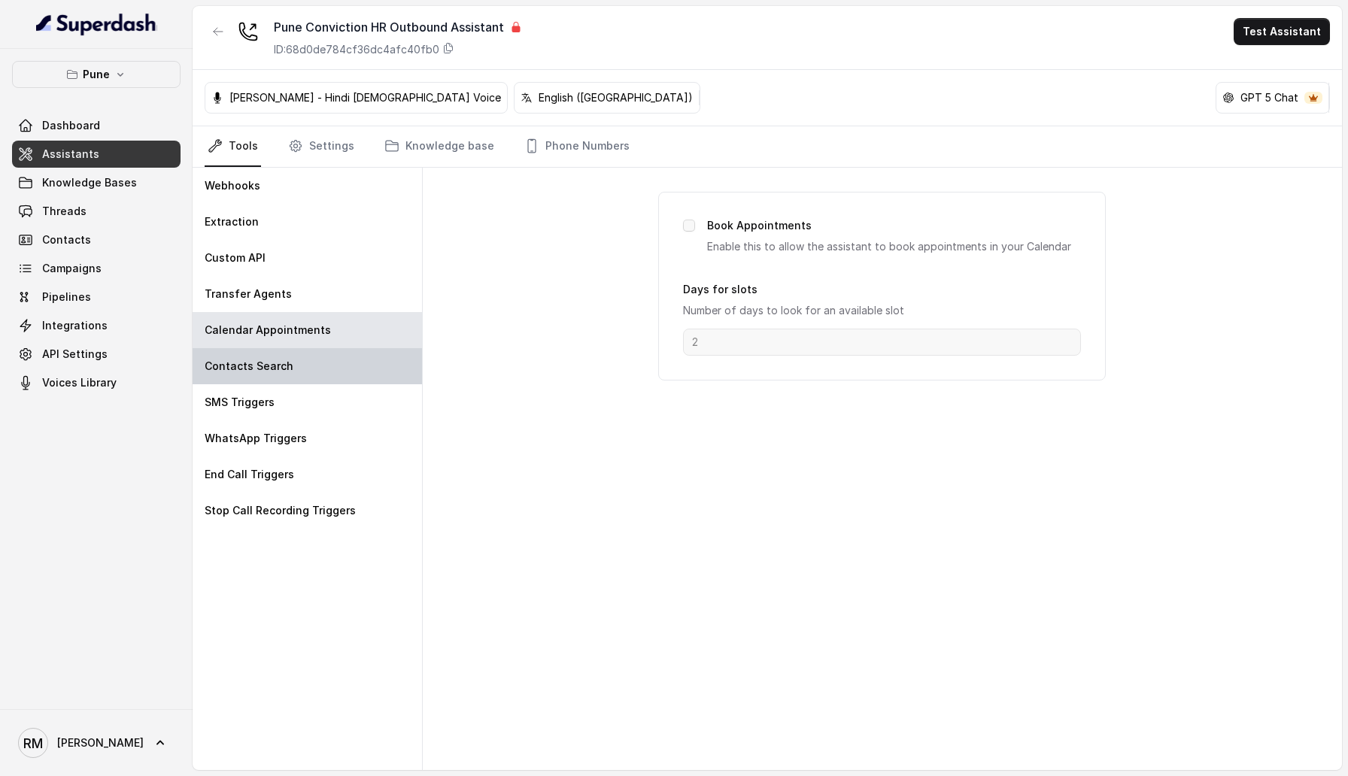
click at [317, 359] on div "Contacts Search" at bounding box center [307, 366] width 229 height 36
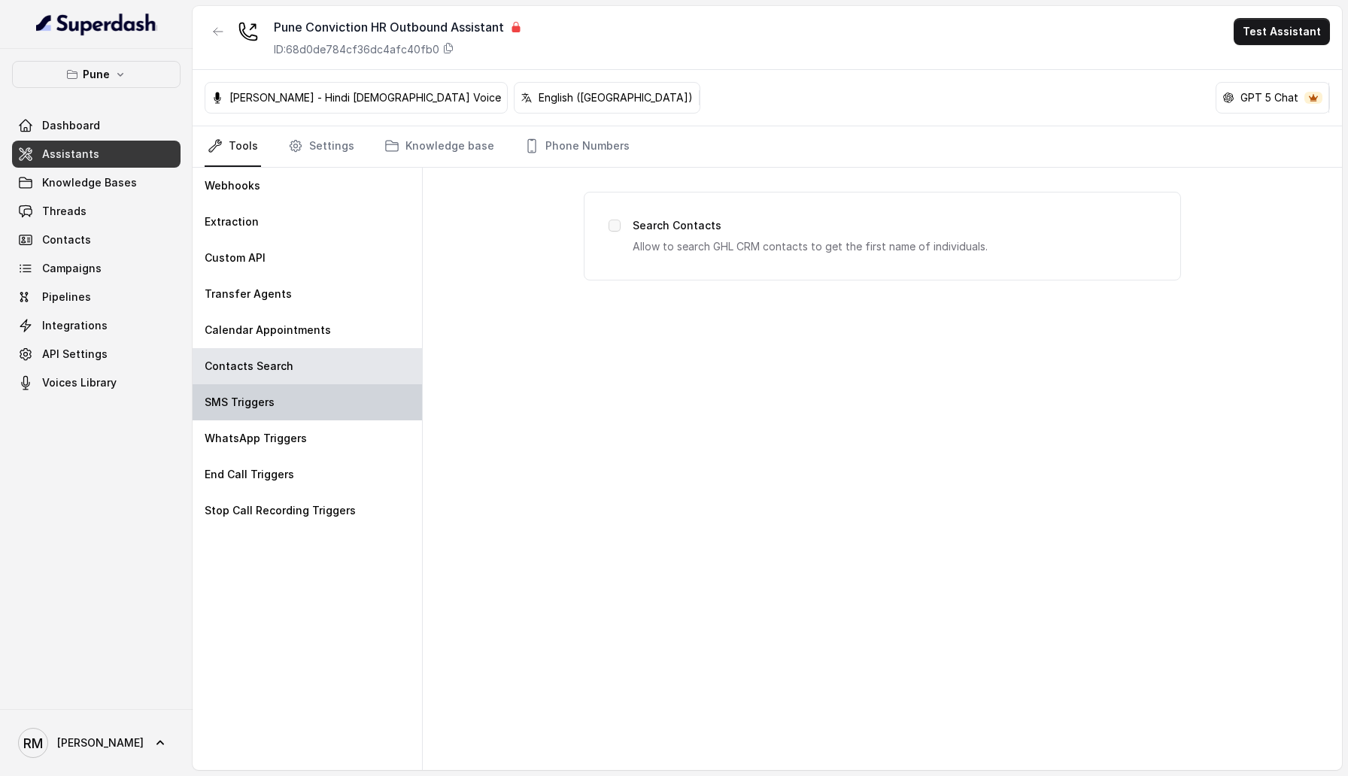
click at [279, 407] on div "SMS Triggers" at bounding box center [307, 402] width 229 height 36
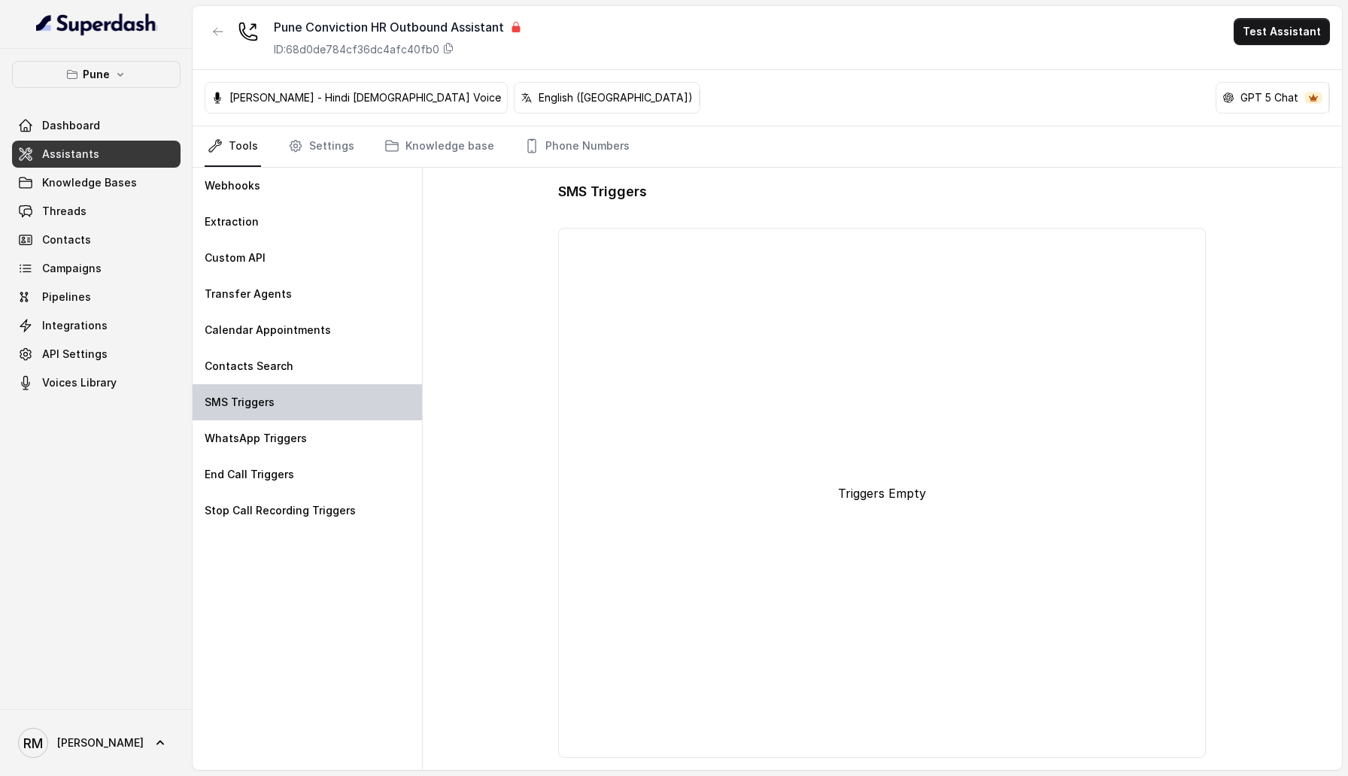
click at [279, 407] on div "SMS Triggers" at bounding box center [307, 402] width 229 height 36
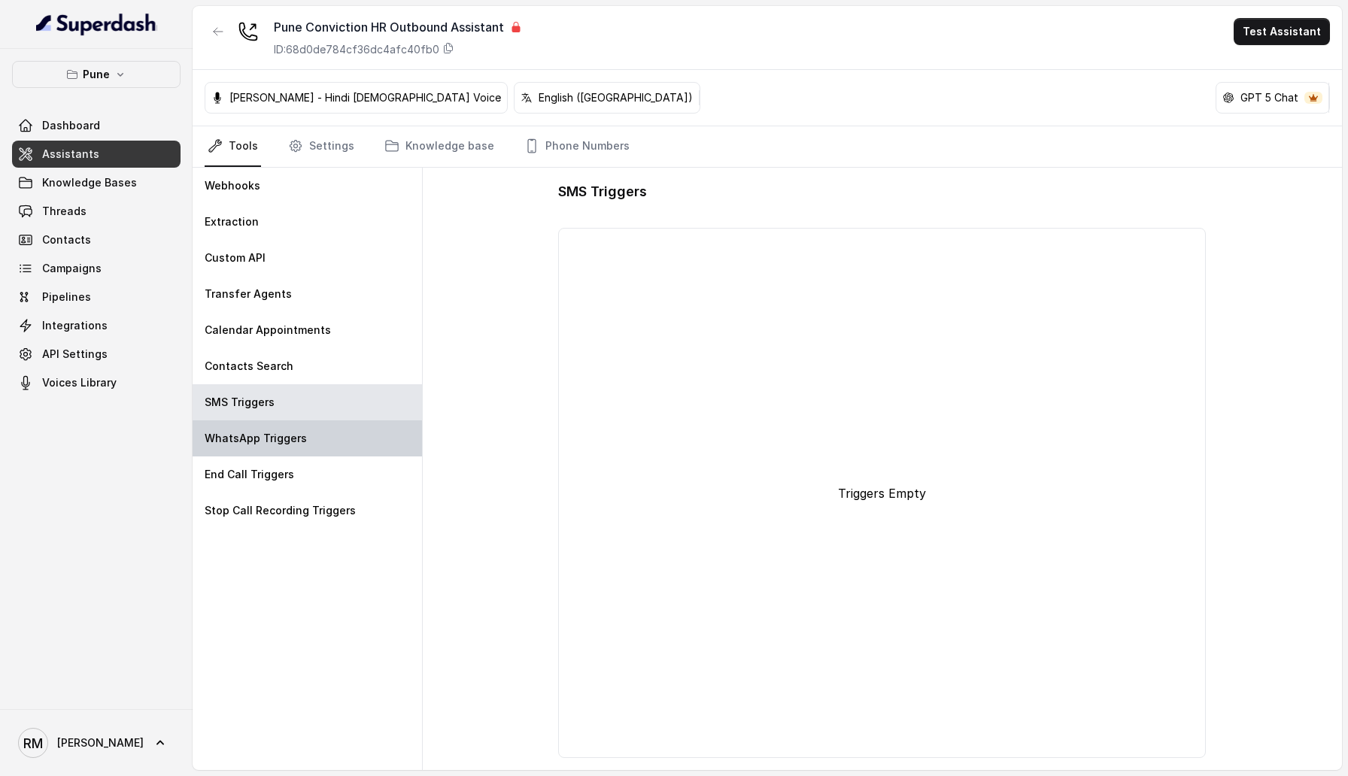
click at [288, 432] on p "WhatsApp Triggers" at bounding box center [256, 438] width 102 height 15
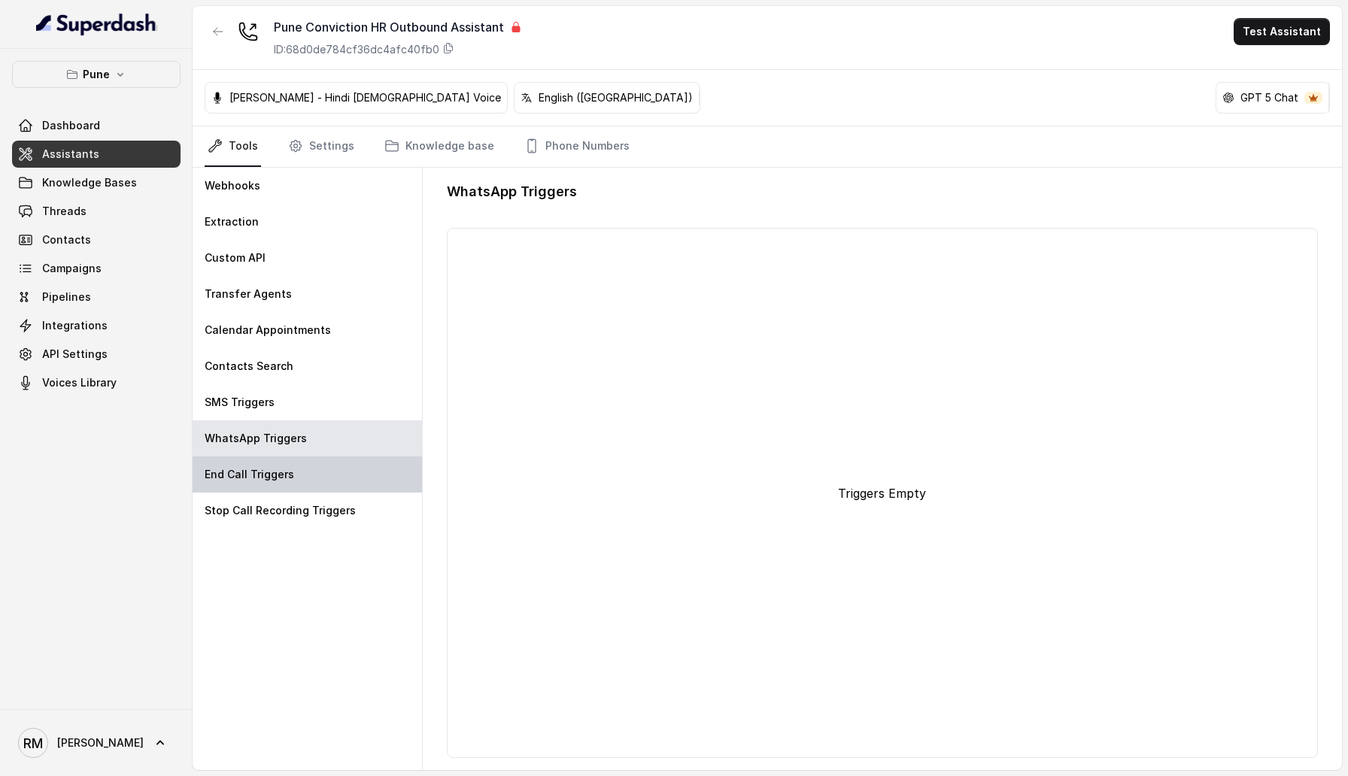
click at [284, 477] on p "End Call Triggers" at bounding box center [250, 474] width 90 height 15
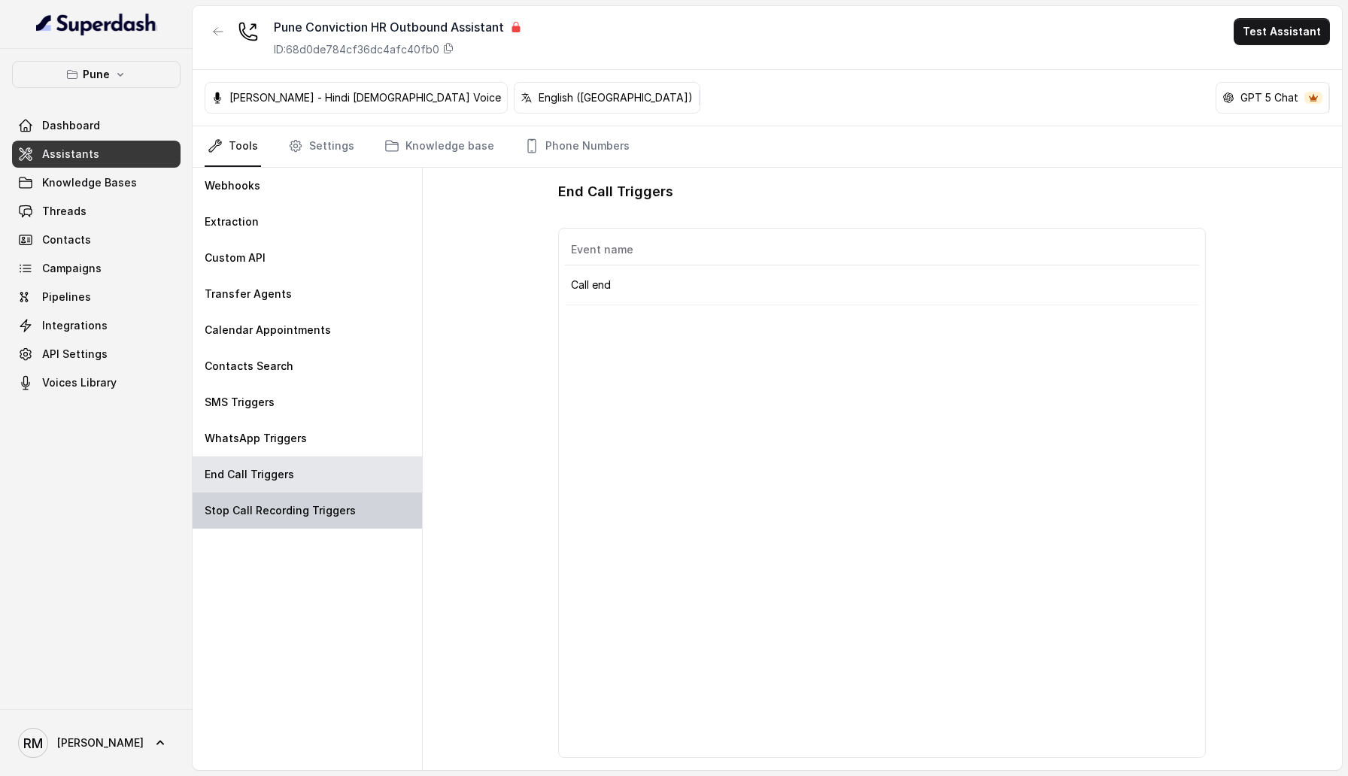
click at [333, 509] on p "Stop Call Recording Triggers" at bounding box center [280, 510] width 151 height 15
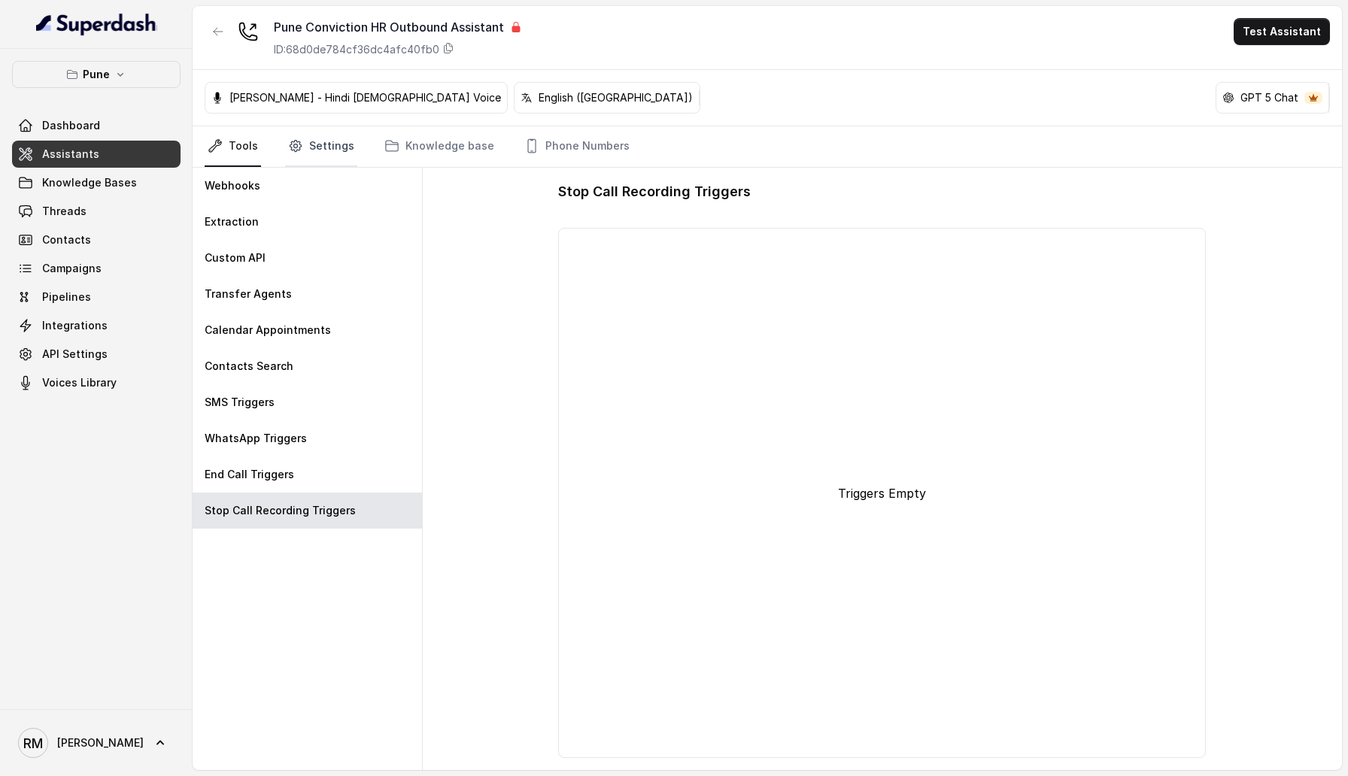
click at [329, 153] on link "Settings" at bounding box center [321, 146] width 72 height 41
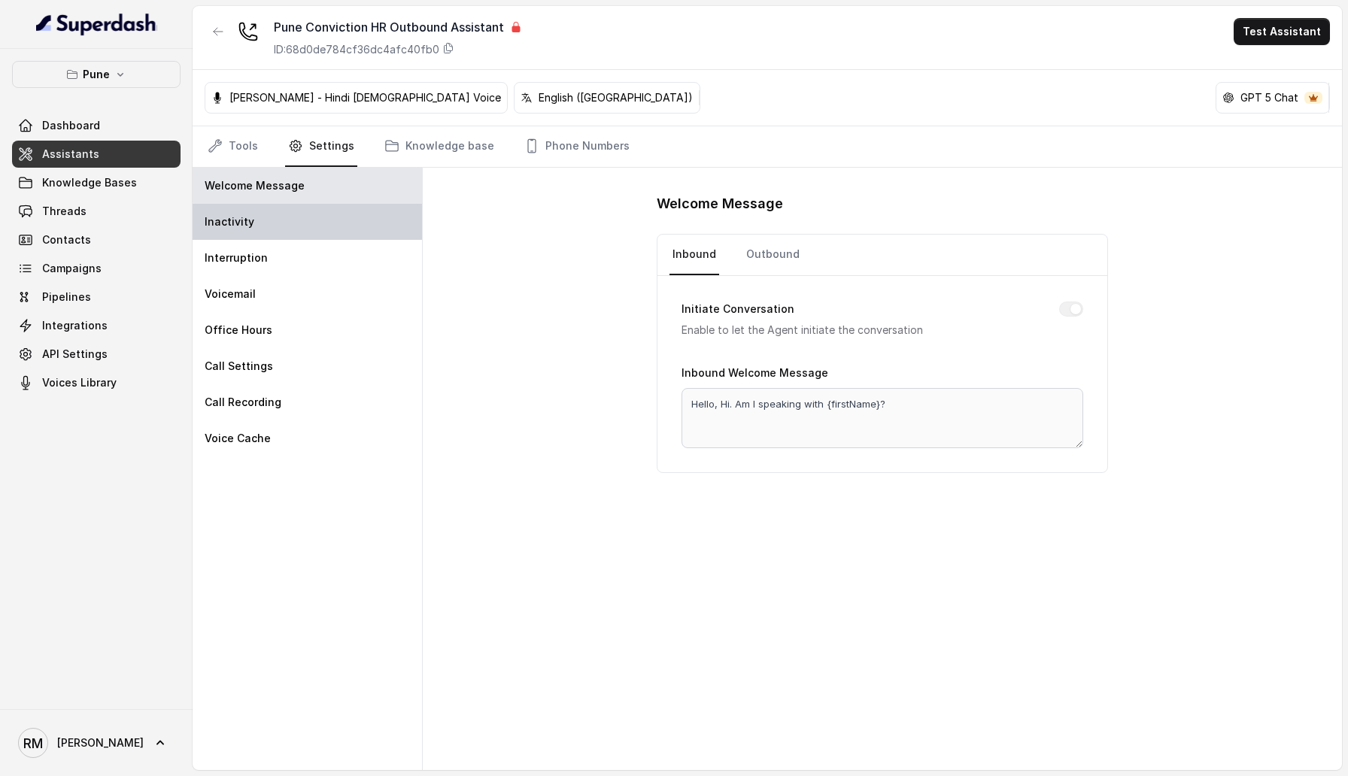
click at [357, 219] on div "Inactivity" at bounding box center [307, 222] width 229 height 36
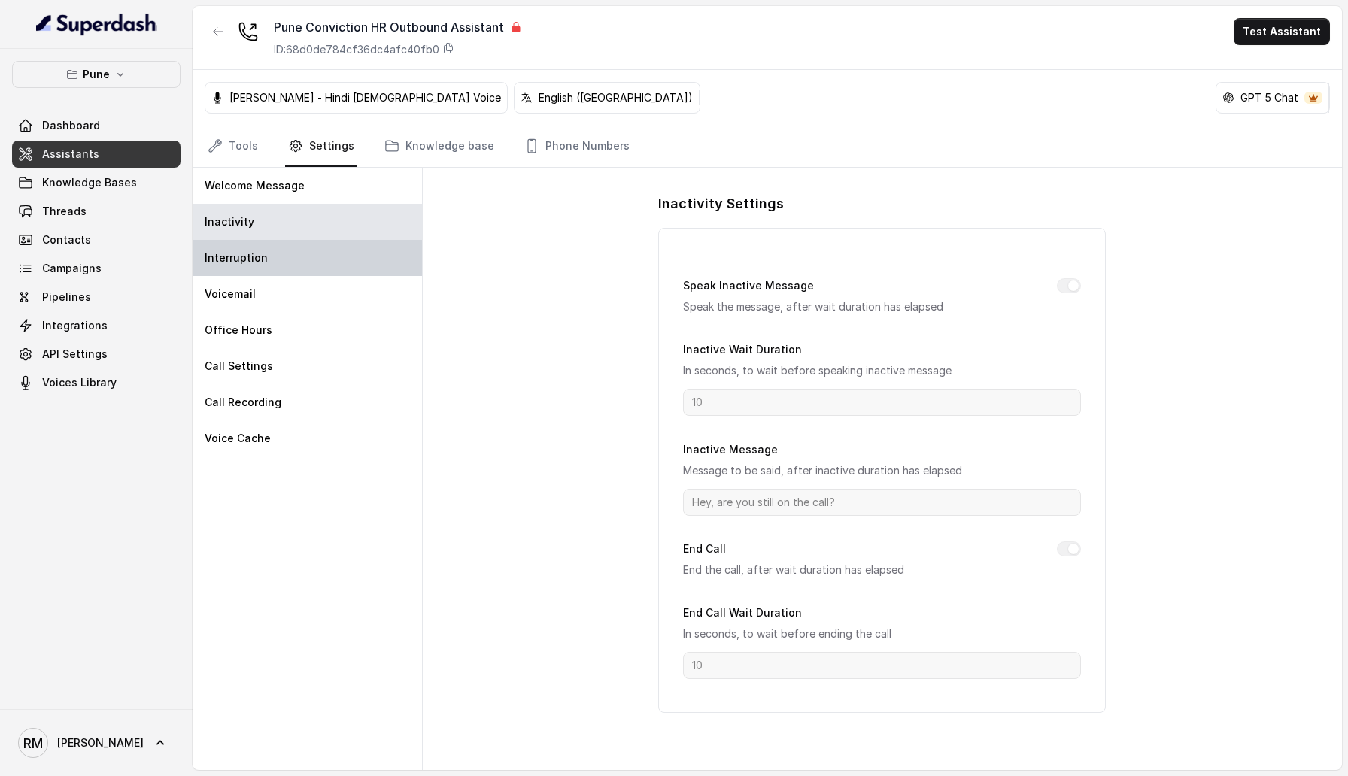
click at [311, 252] on div "Interruption" at bounding box center [307, 258] width 229 height 36
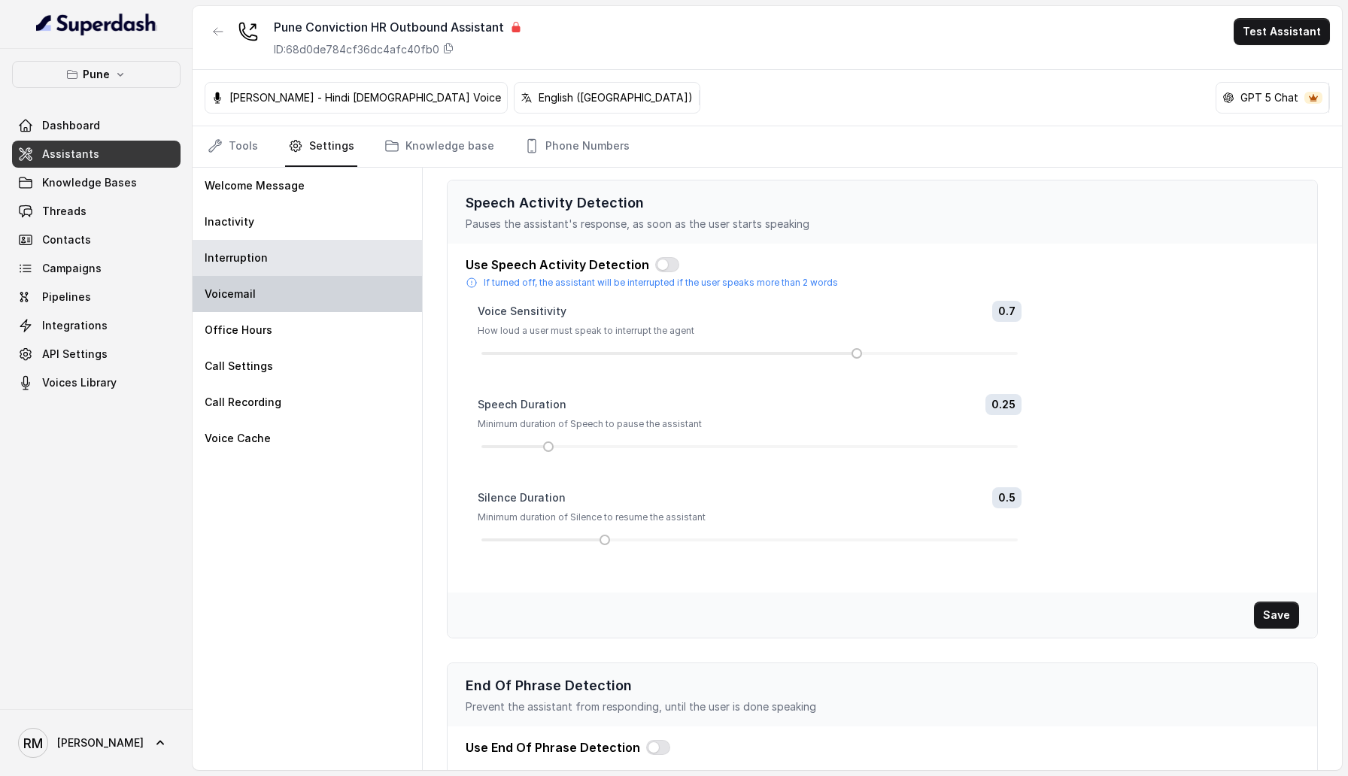
click at [311, 284] on div "Voicemail" at bounding box center [307, 294] width 229 height 36
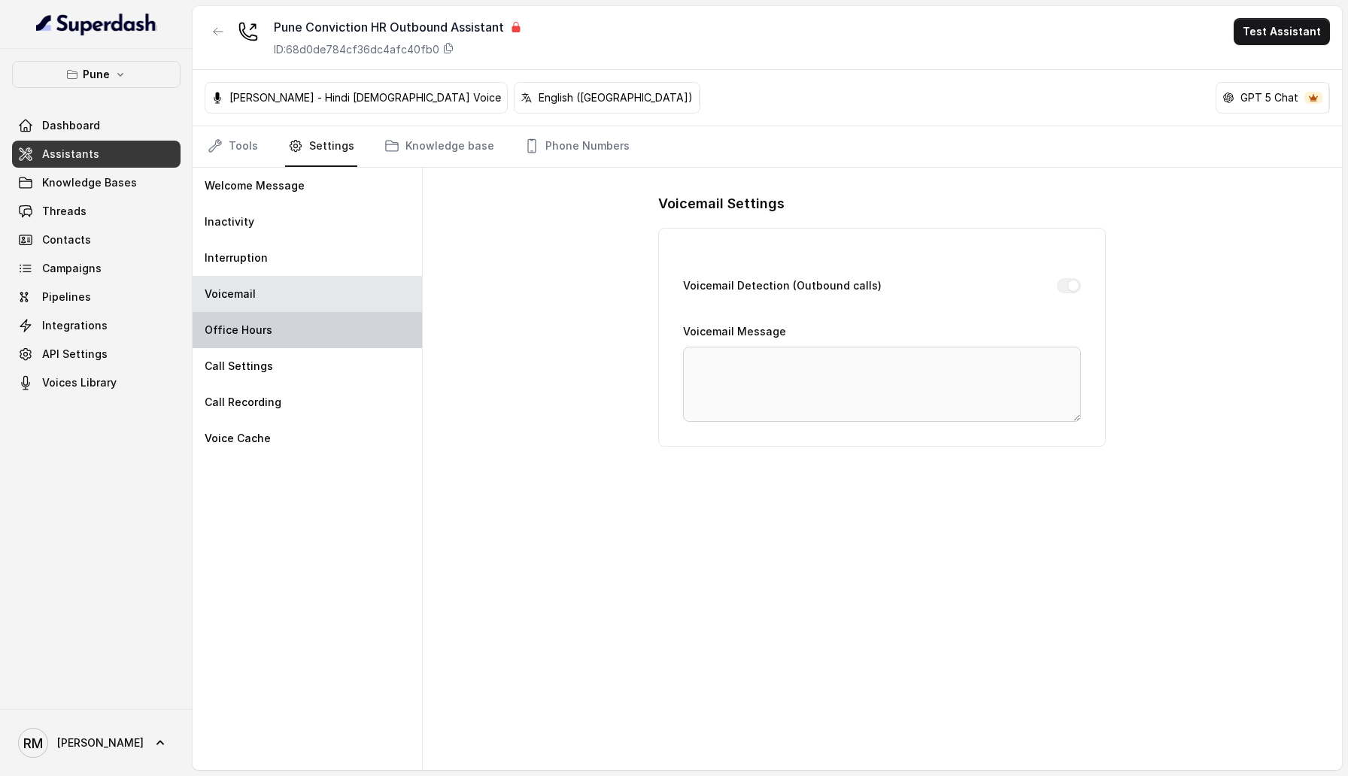
click at [341, 325] on div "Office Hours" at bounding box center [307, 330] width 229 height 36
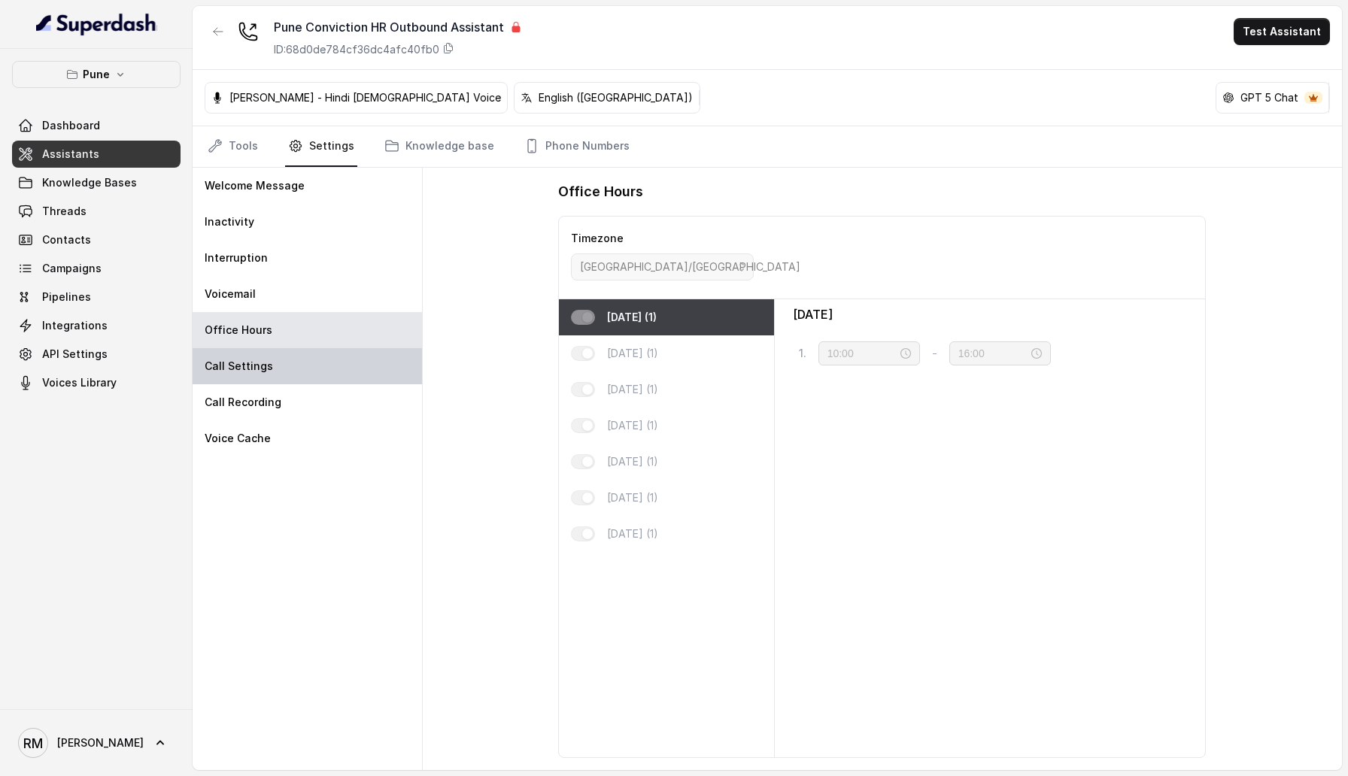
click at [328, 354] on div "Call Settings" at bounding box center [307, 366] width 229 height 36
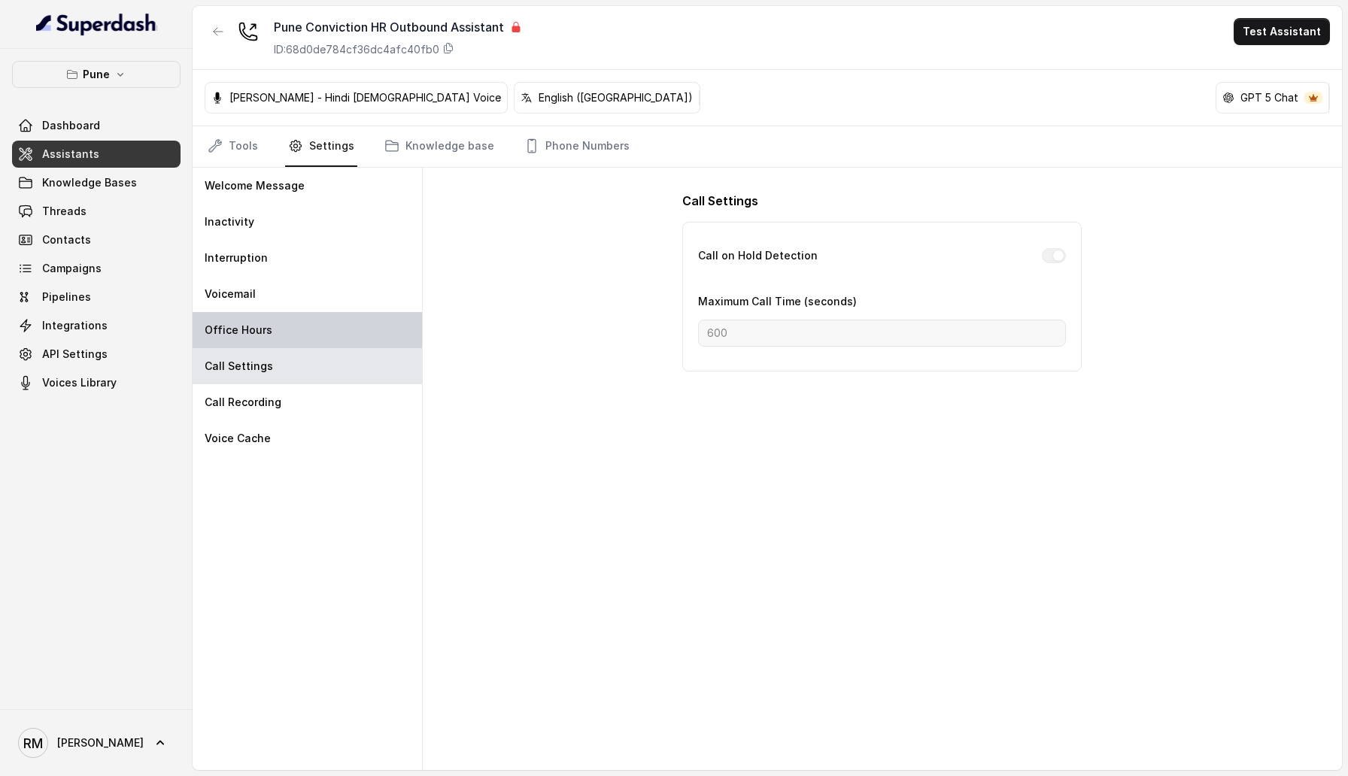
click at [311, 329] on div "Office Hours" at bounding box center [307, 330] width 229 height 36
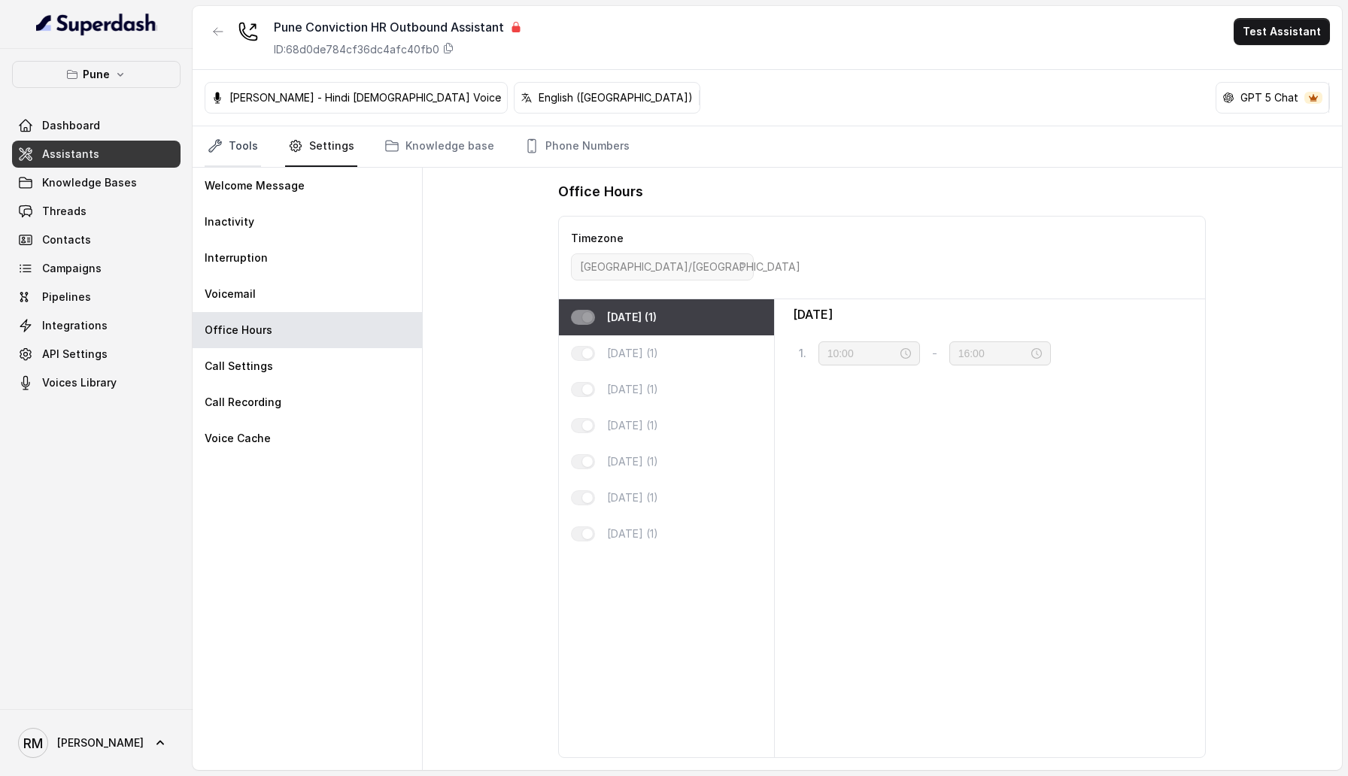
click at [239, 144] on link "Tools" at bounding box center [233, 146] width 56 height 41
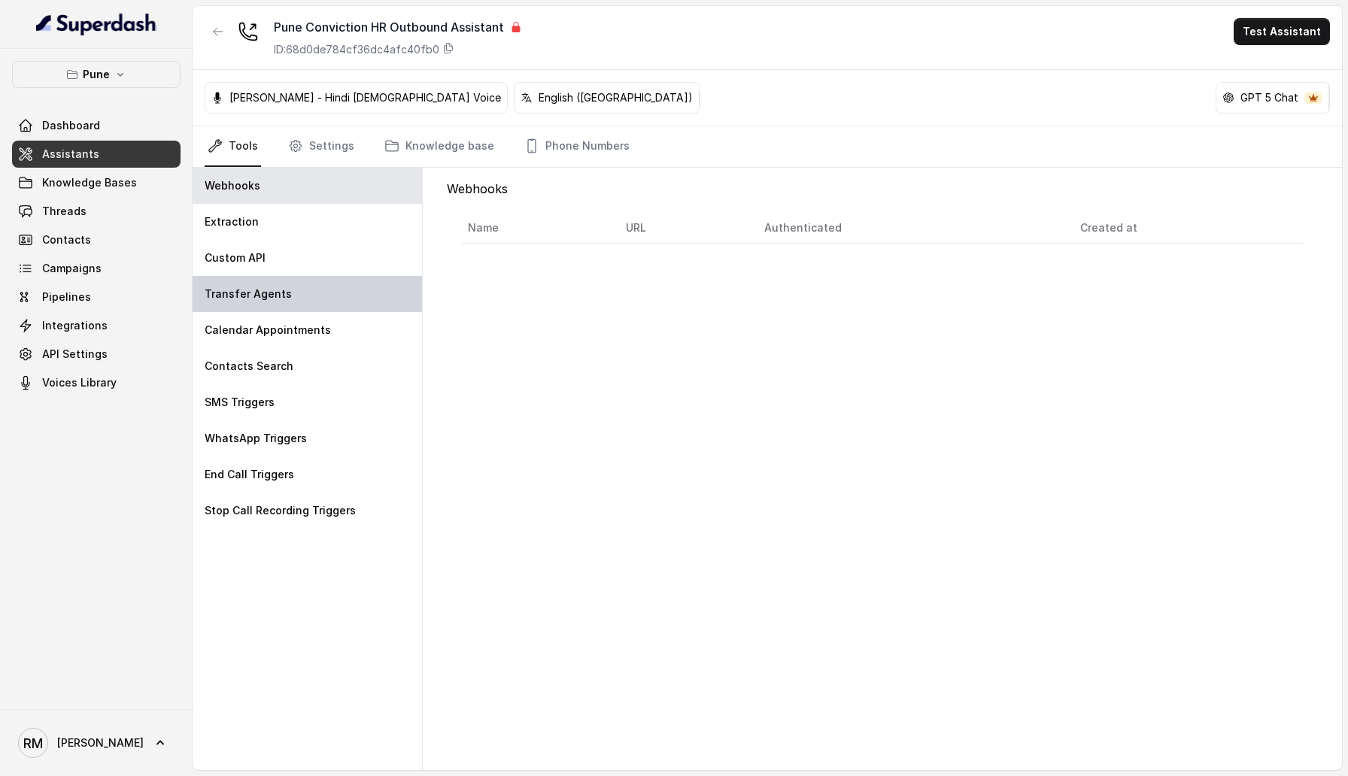
click at [260, 298] on p "Transfer Agents" at bounding box center [248, 294] width 87 height 15
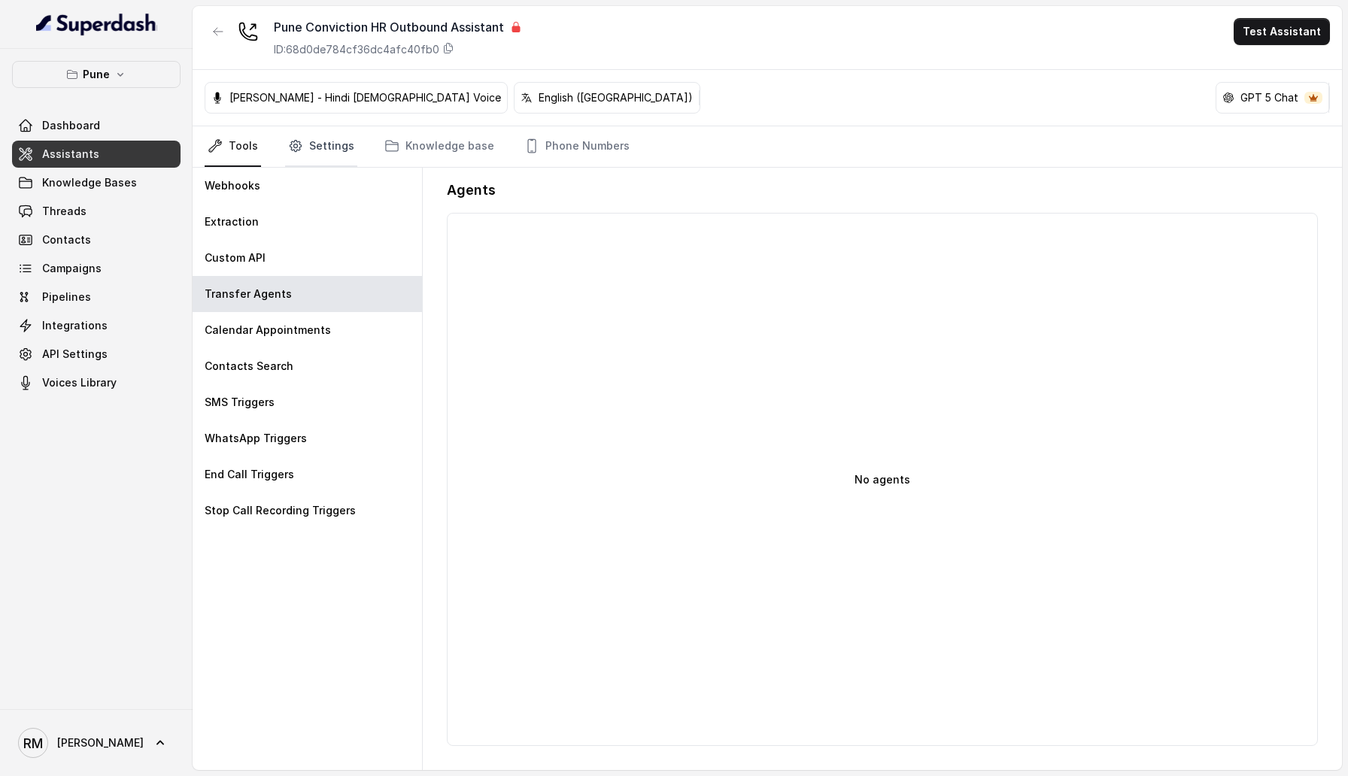
click at [344, 150] on link "Settings" at bounding box center [321, 146] width 72 height 41
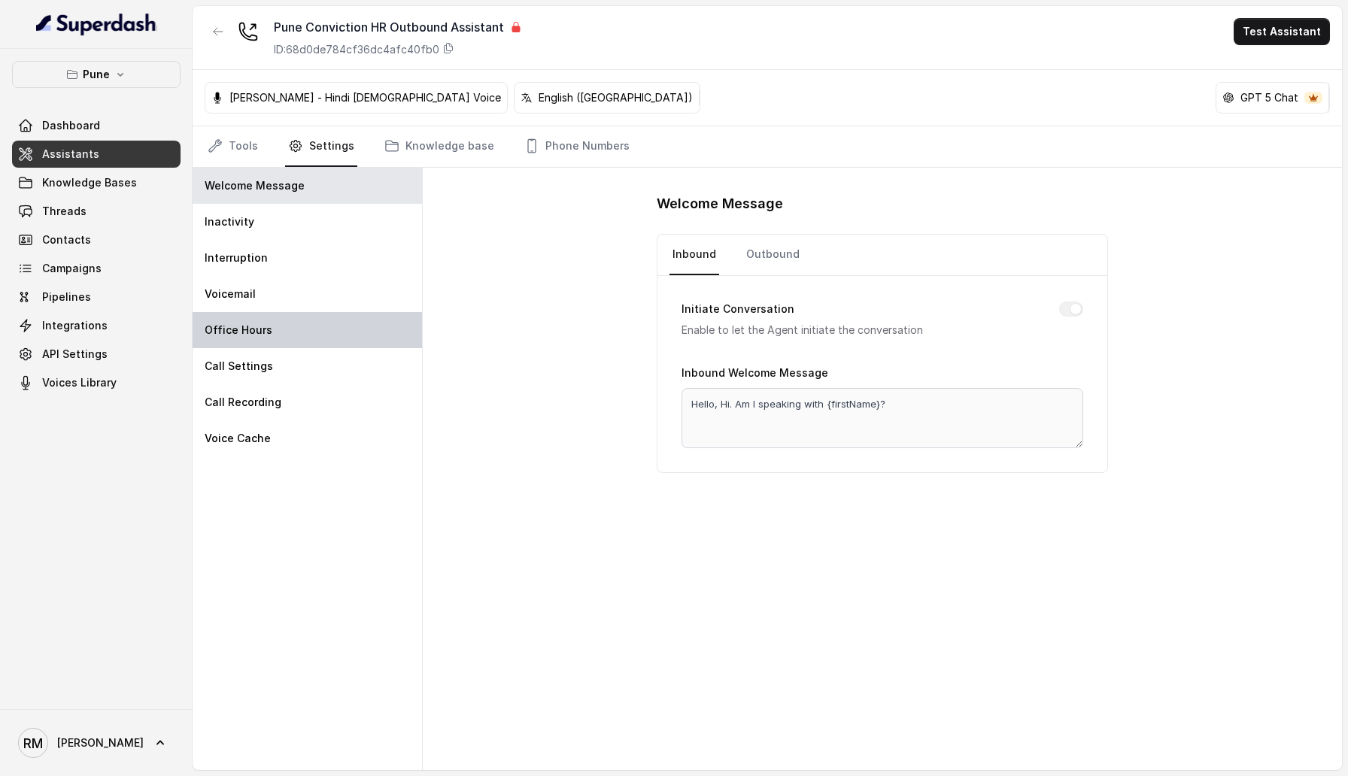
click at [315, 322] on div "Office Hours" at bounding box center [307, 330] width 229 height 36
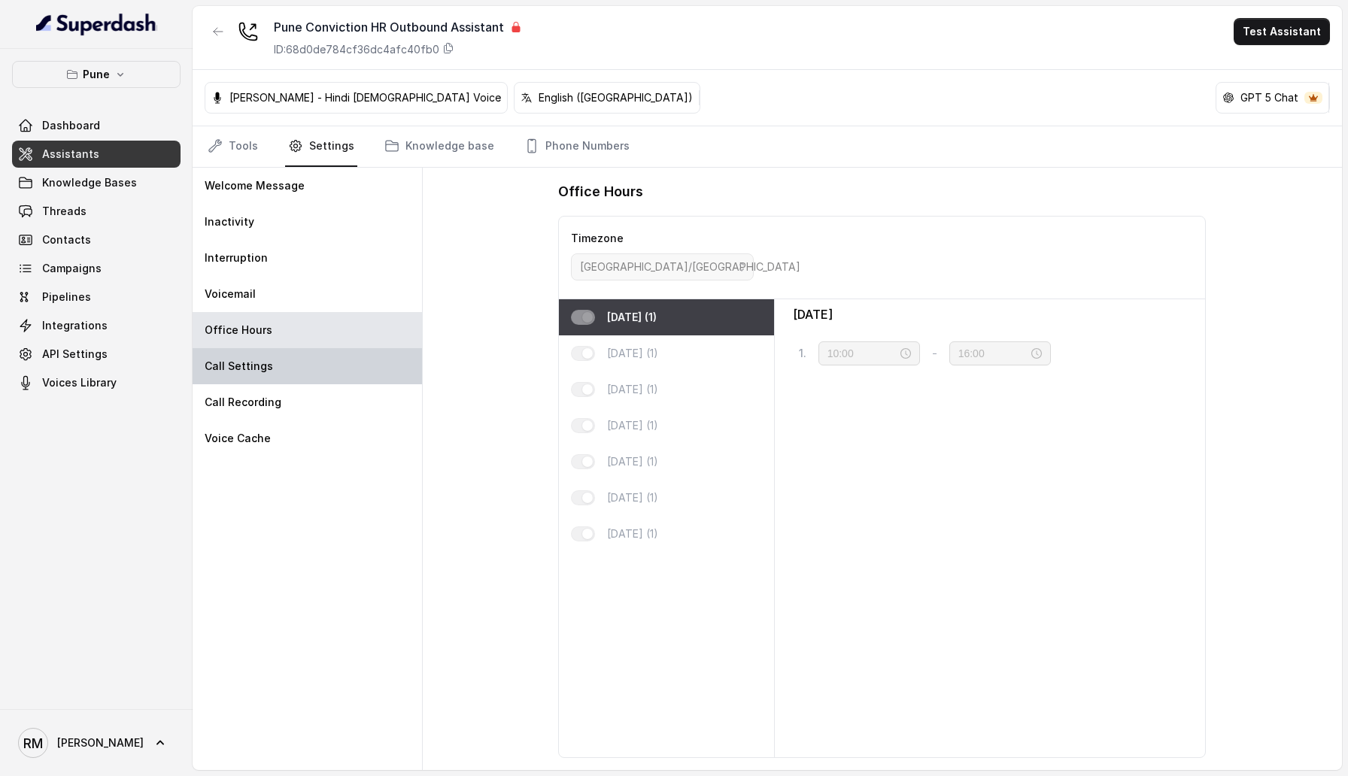
click at [315, 354] on div "Call Settings" at bounding box center [307, 366] width 229 height 36
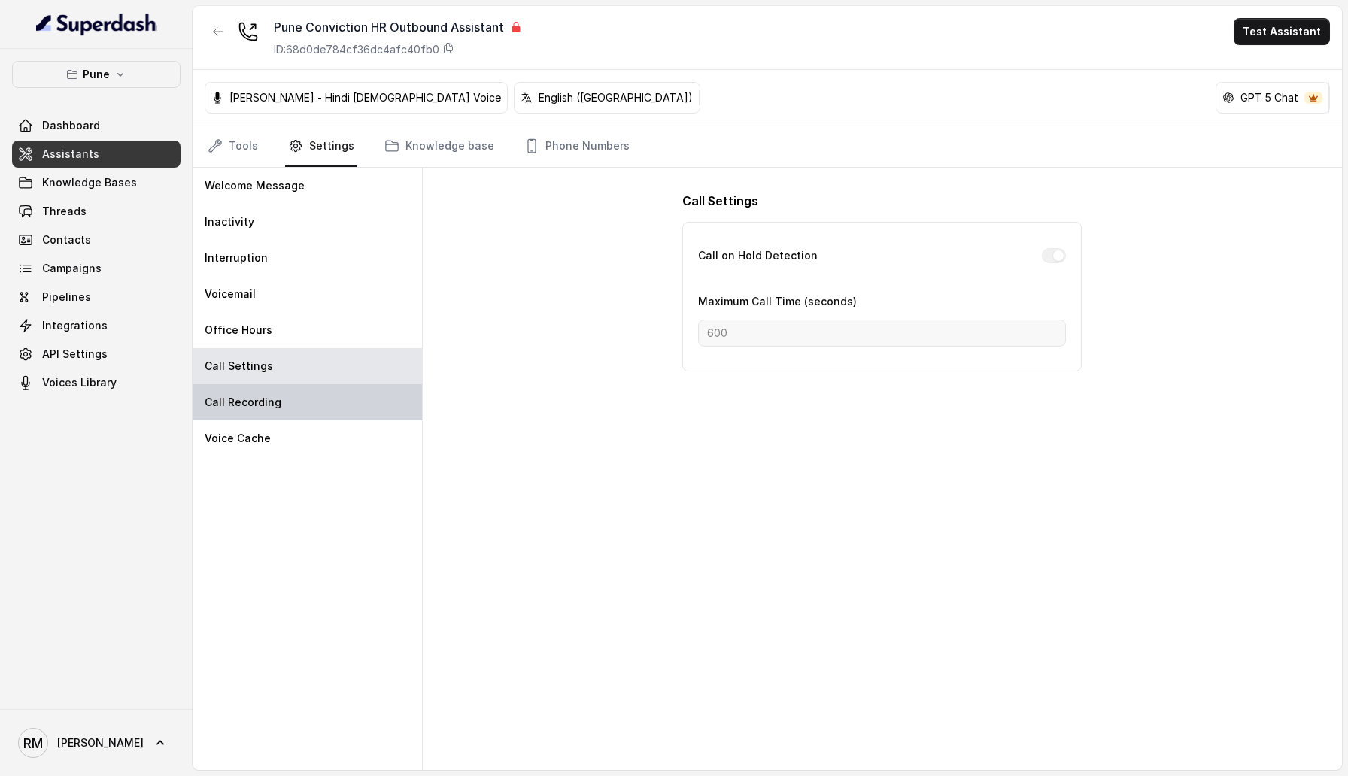
click at [337, 400] on div "Call Recording" at bounding box center [307, 402] width 229 height 36
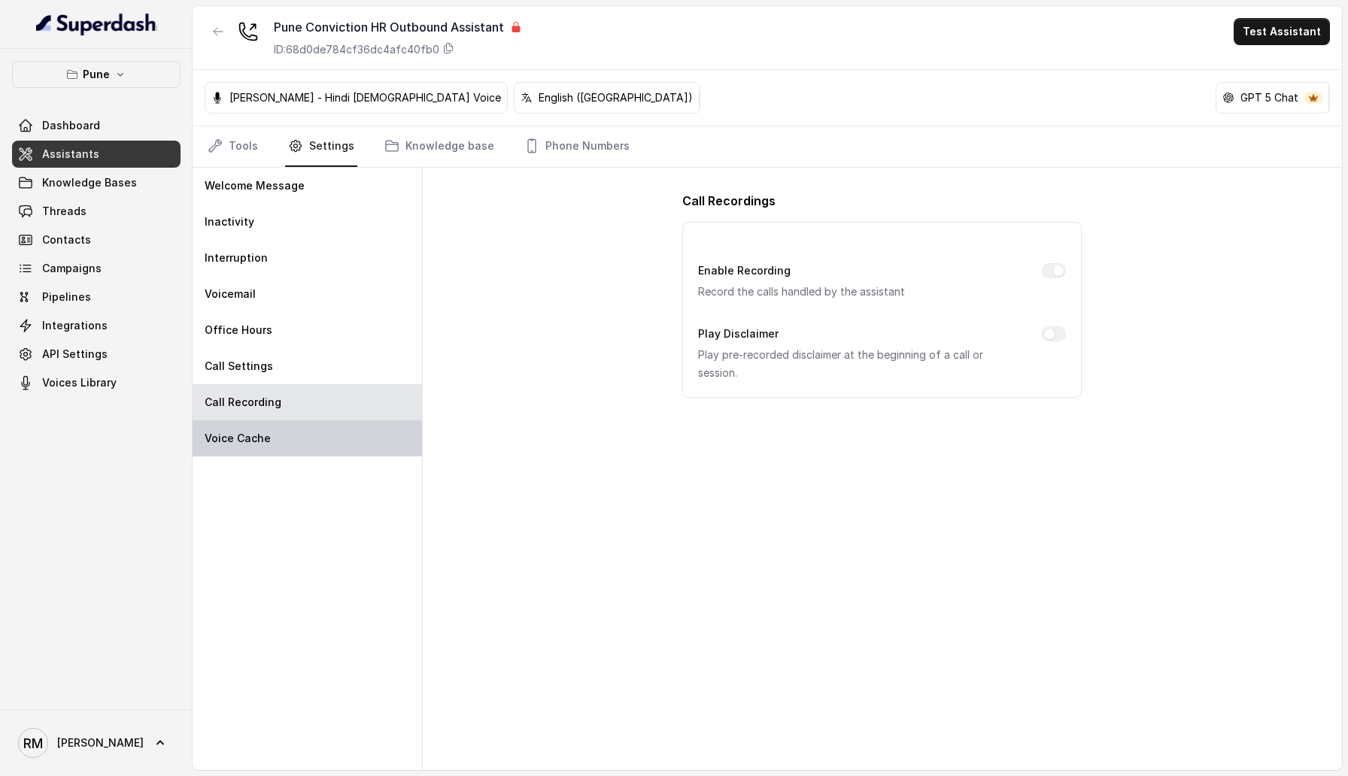
click at [329, 424] on div "Voice Cache" at bounding box center [307, 438] width 229 height 36
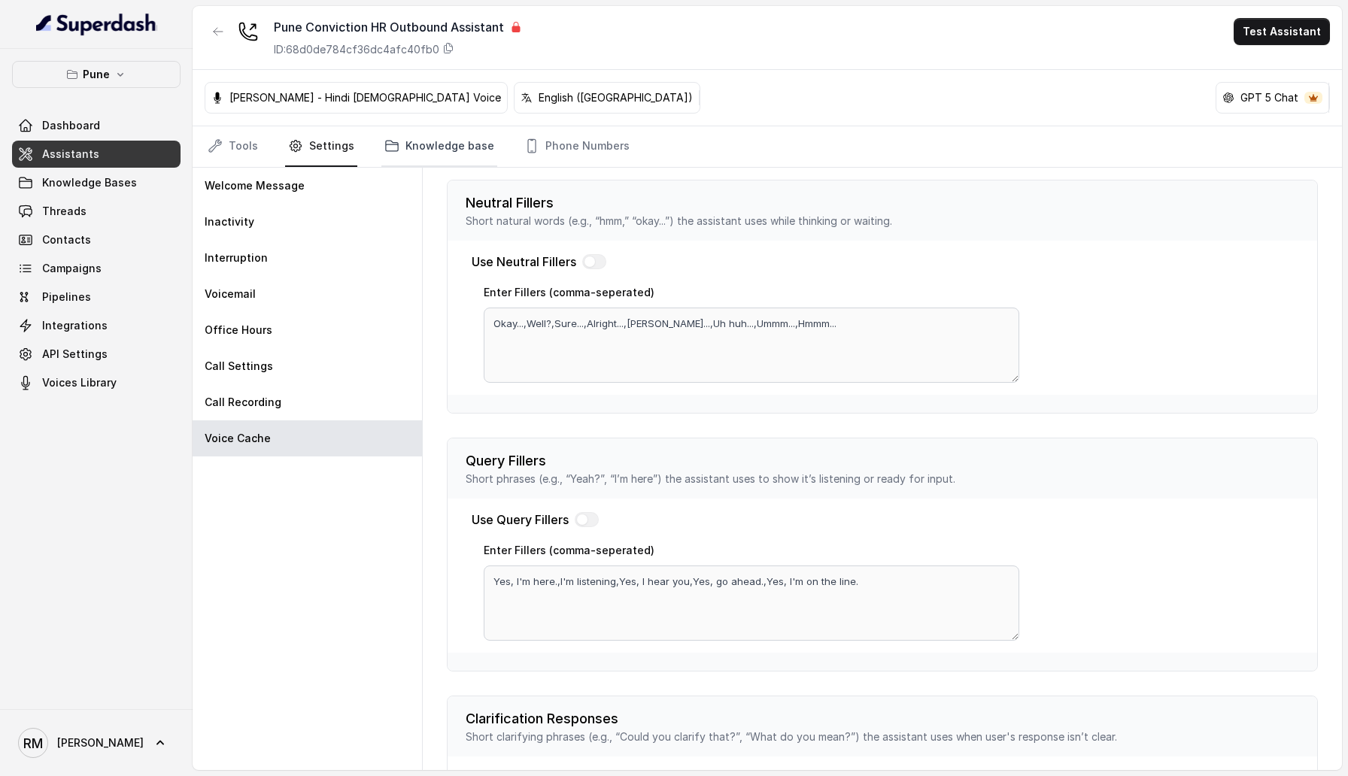
click at [430, 143] on link "Knowledge base" at bounding box center [439, 146] width 116 height 41
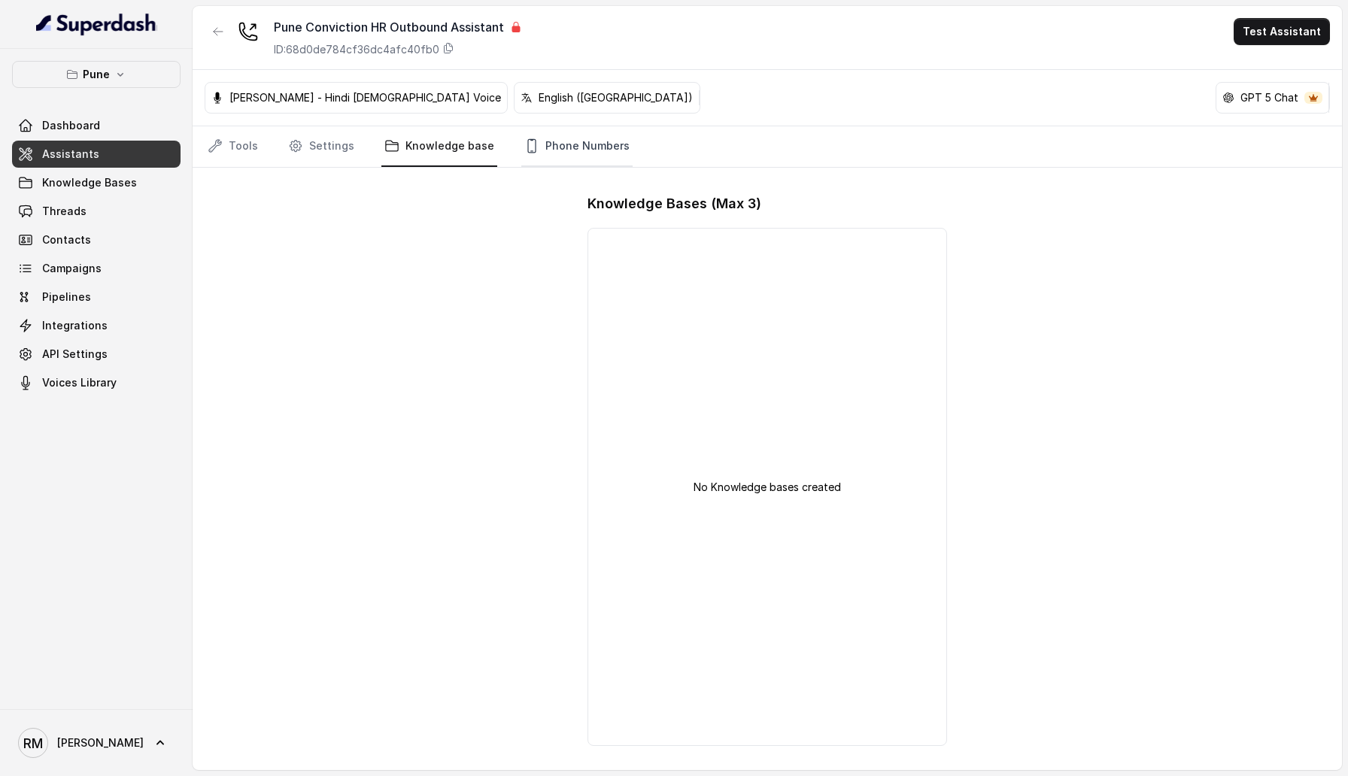
click at [597, 132] on link "Phone Numbers" at bounding box center [576, 146] width 111 height 41
click at [449, 155] on link "Knowledge base" at bounding box center [439, 146] width 116 height 41
click at [253, 134] on link "Tools" at bounding box center [233, 146] width 56 height 41
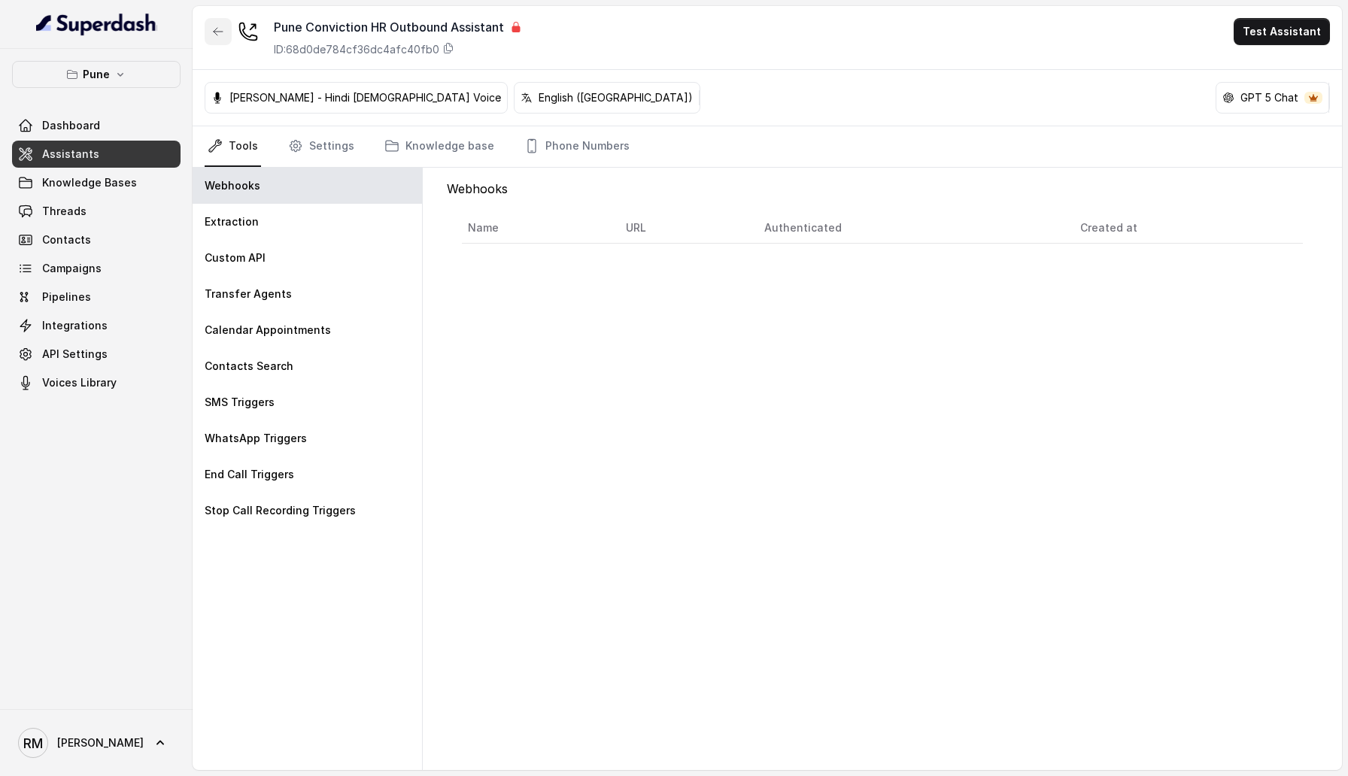
click at [211, 29] on button "button" at bounding box center [218, 31] width 27 height 27
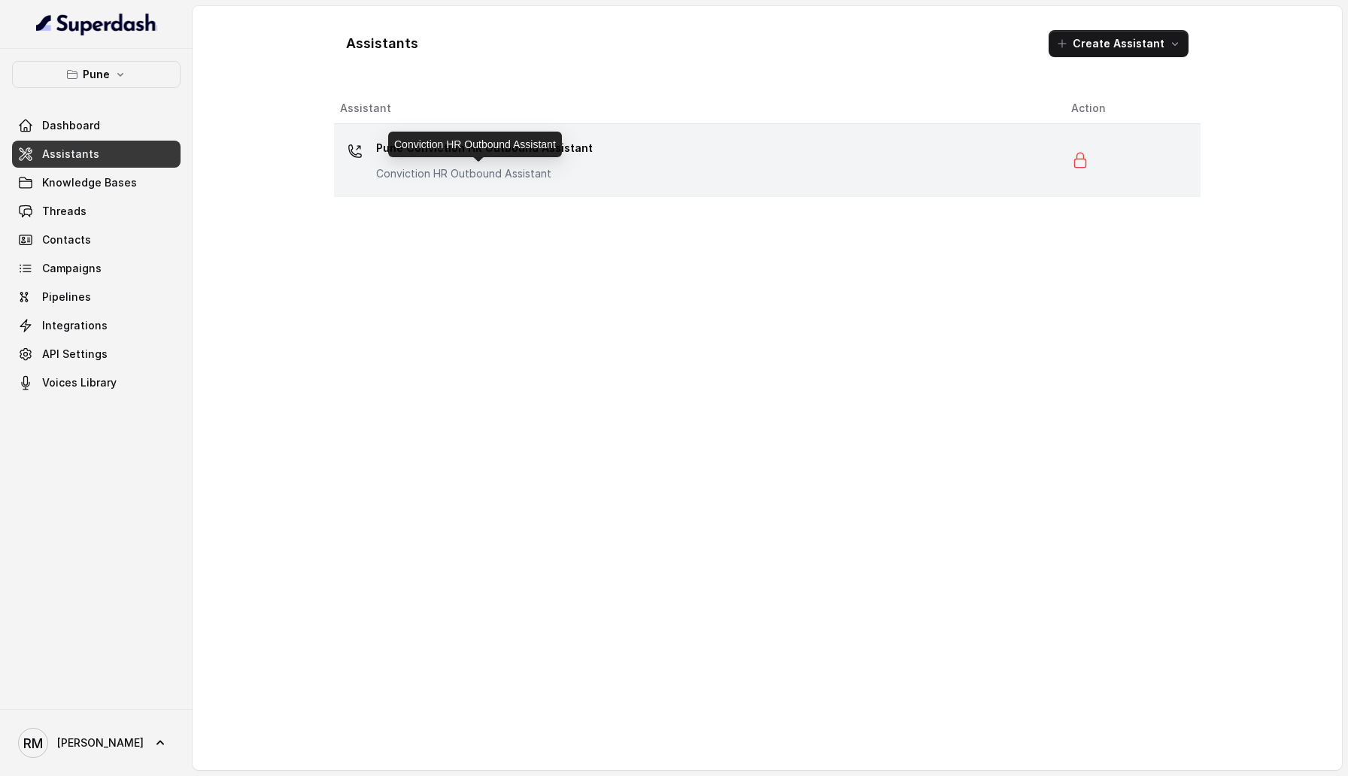
click at [455, 167] on p "Conviction HR Outbound Assistant" at bounding box center [484, 173] width 217 height 15
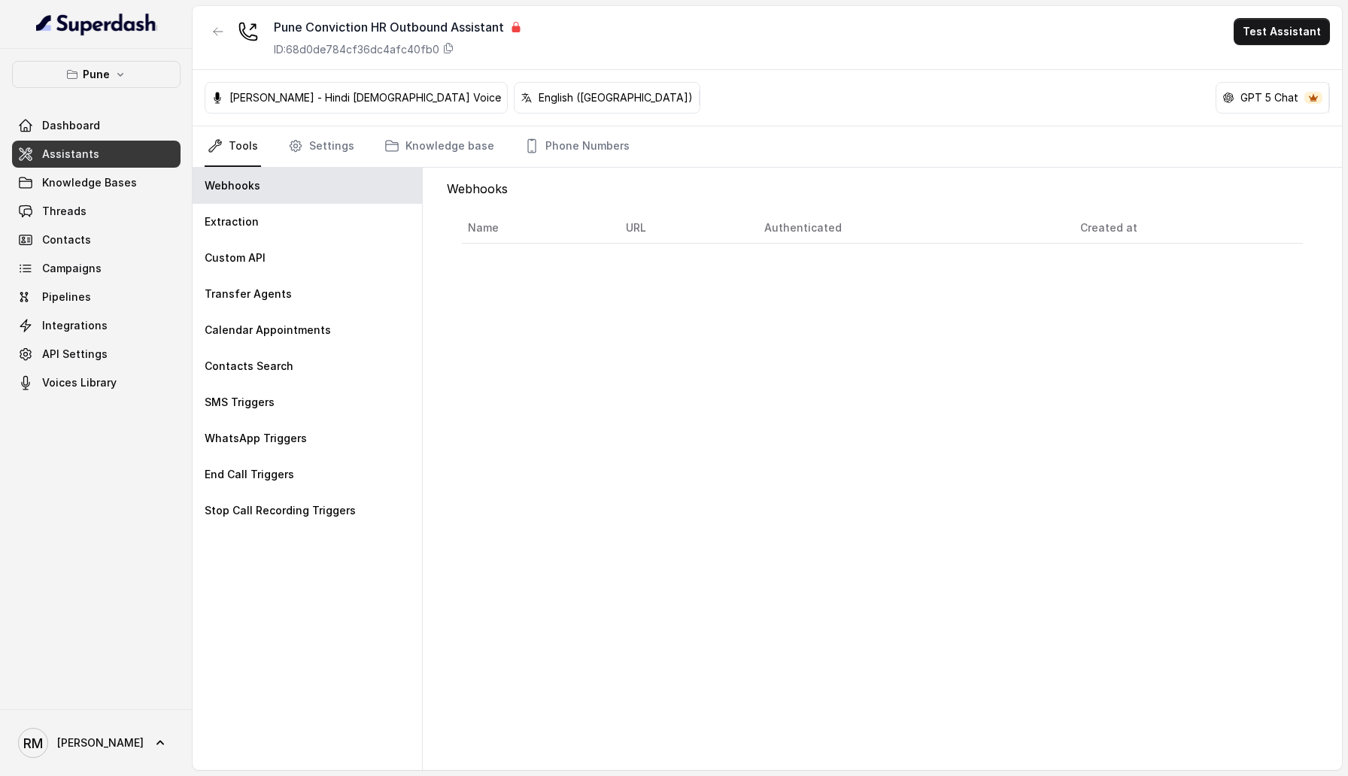
click at [539, 99] on p "English ([GEOGRAPHIC_DATA])" at bounding box center [616, 97] width 154 height 15
click at [214, 39] on button "button" at bounding box center [218, 31] width 27 height 27
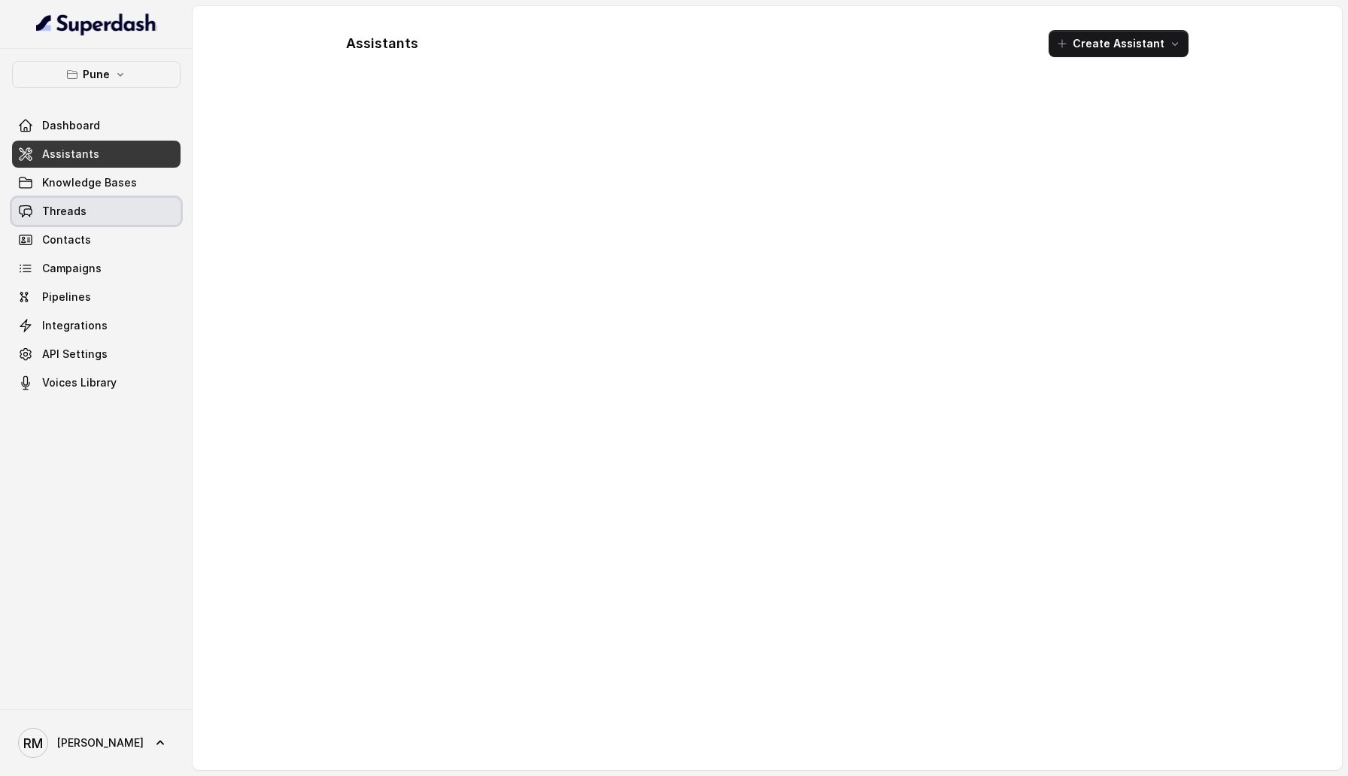
click at [98, 204] on link "Threads" at bounding box center [96, 211] width 168 height 27
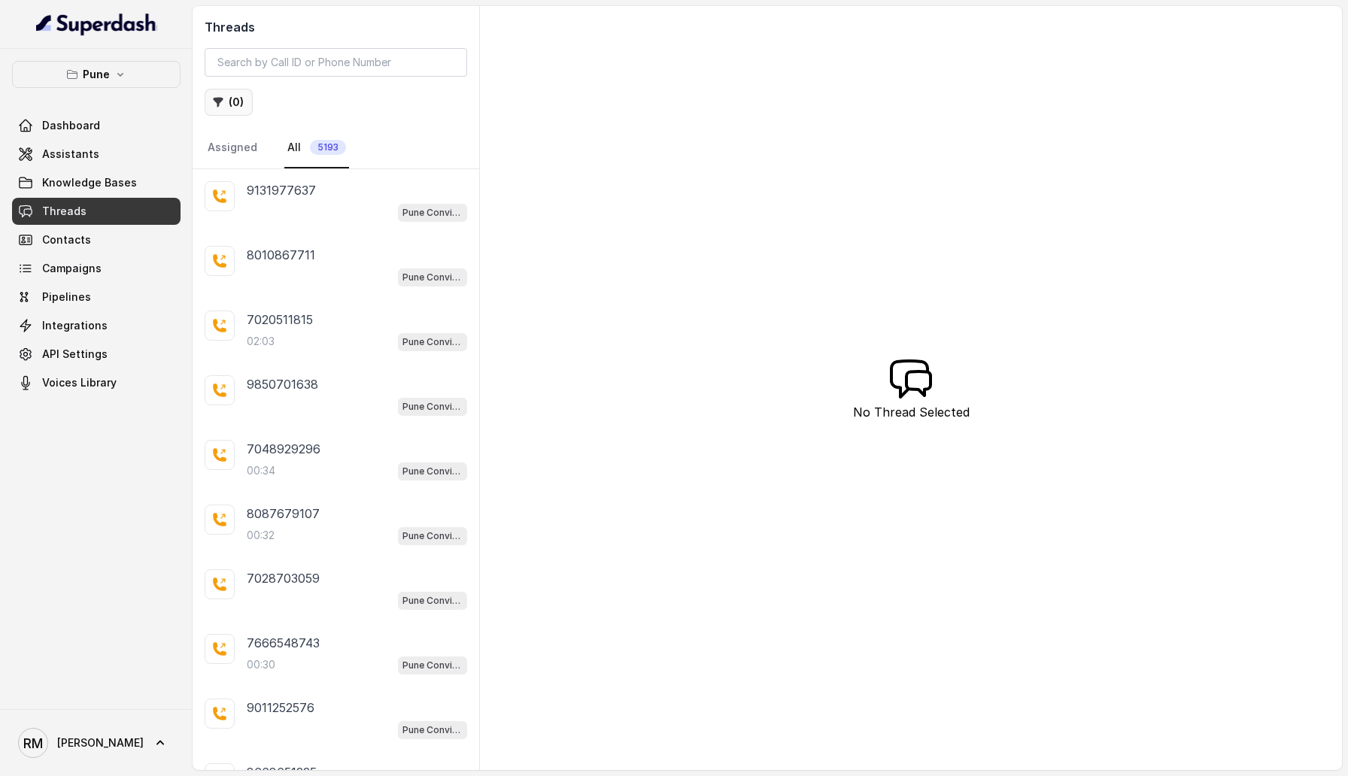
click at [228, 108] on button "( 0 )" at bounding box center [229, 102] width 48 height 27
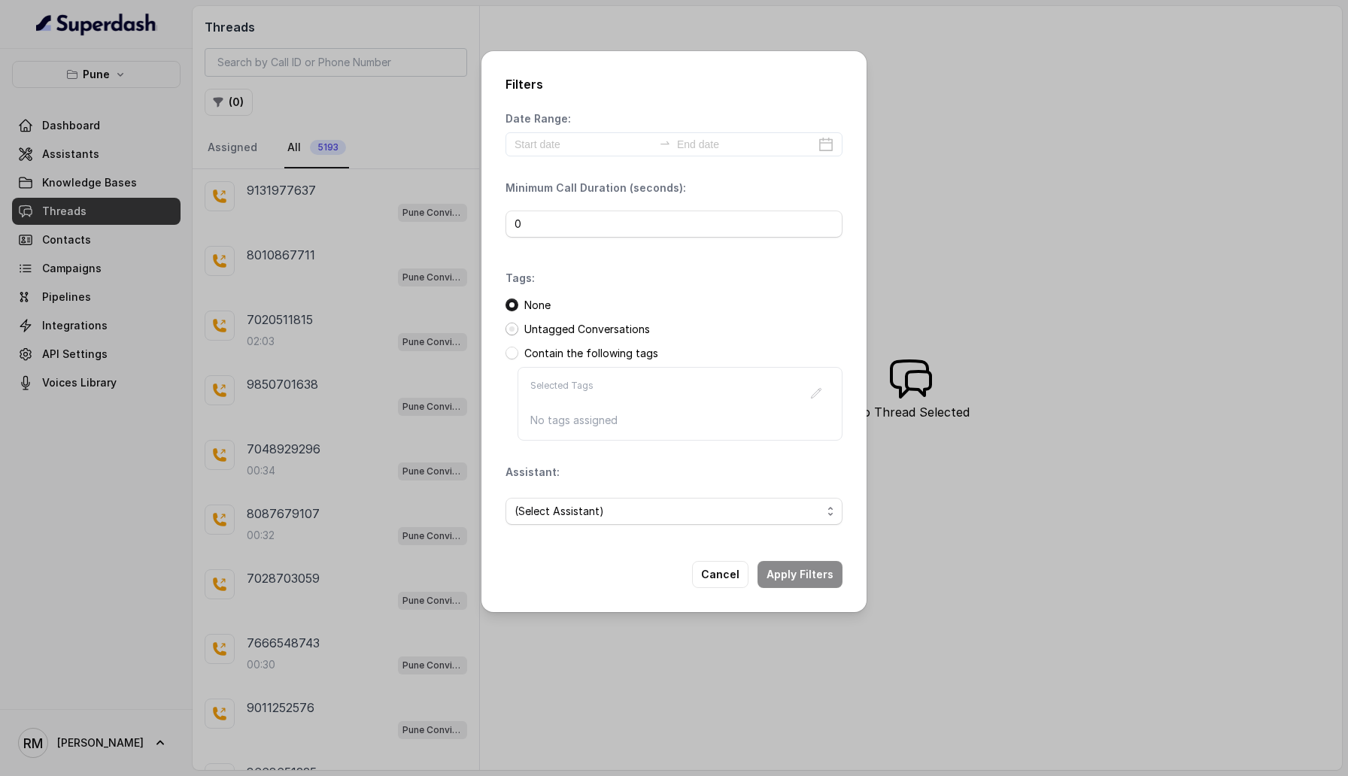
click at [511, 330] on span at bounding box center [511, 329] width 13 height 13
click at [800, 562] on button "Apply Filters" at bounding box center [799, 574] width 85 height 27
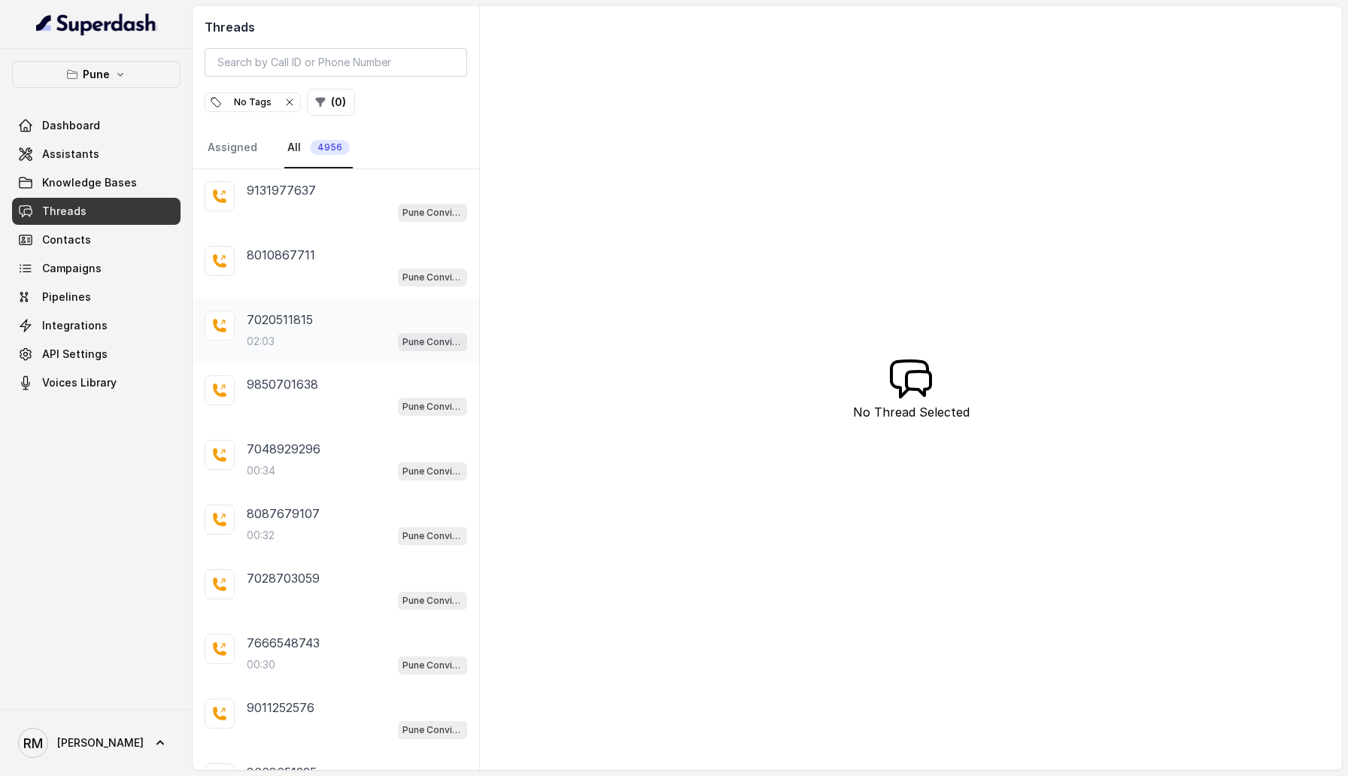
scroll to position [84, 0]
